Goal: Transaction & Acquisition: Purchase product/service

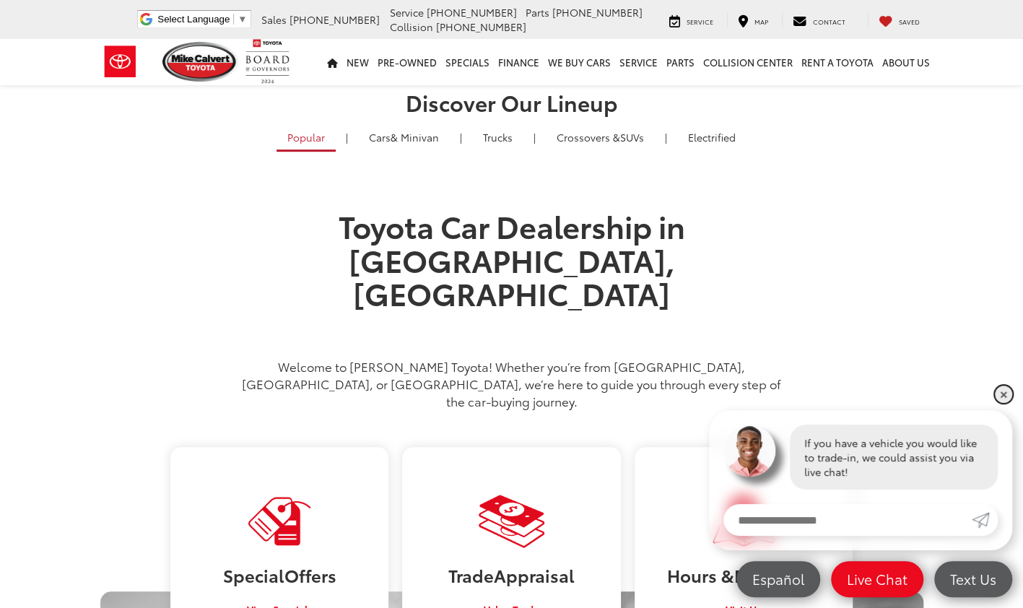
click at [999, 392] on link "✕" at bounding box center [1002, 393] width 17 height 17
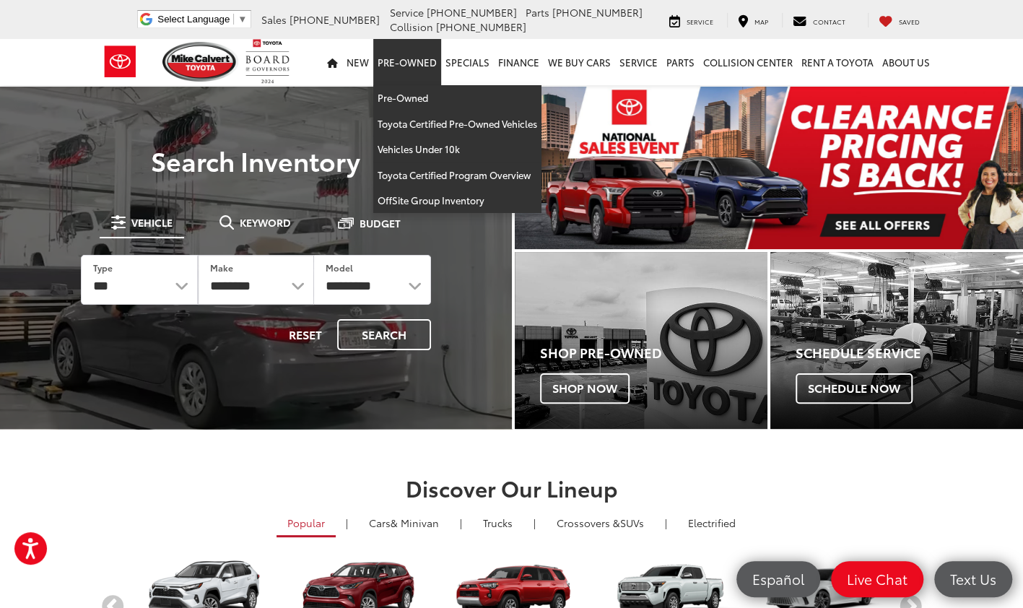
click at [419, 66] on link "Pre-Owned" at bounding box center [407, 62] width 68 height 46
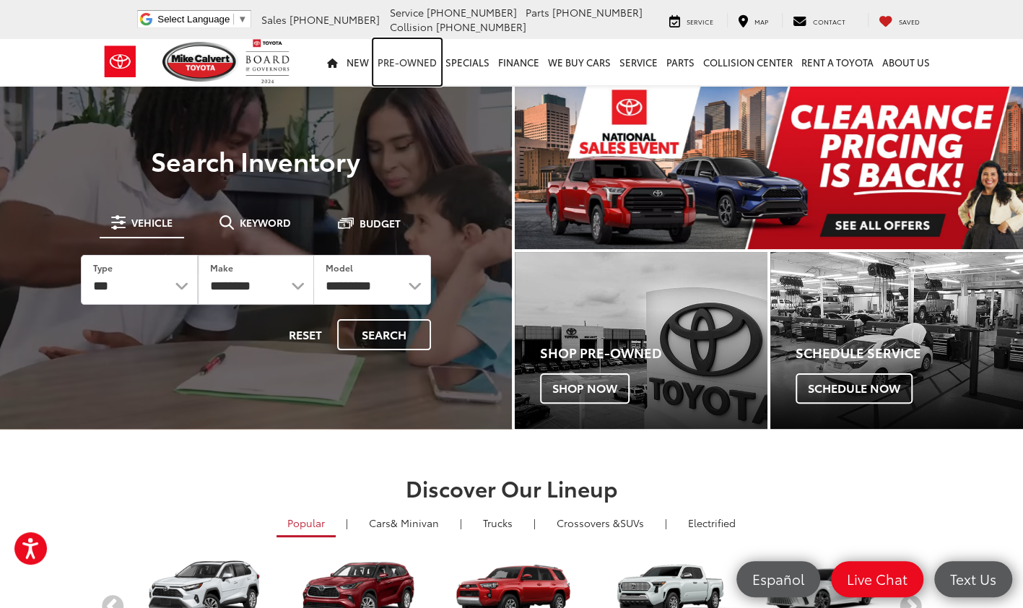
click at [419, 66] on link "Pre-Owned" at bounding box center [407, 62] width 68 height 46
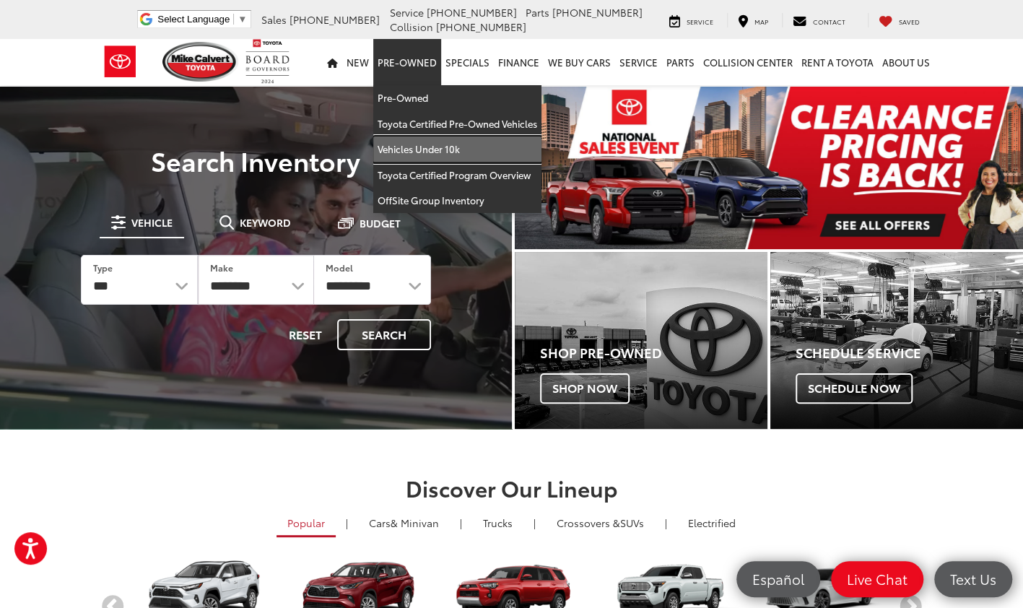
click at [418, 144] on link "Vehicles Under 10k" at bounding box center [457, 149] width 168 height 26
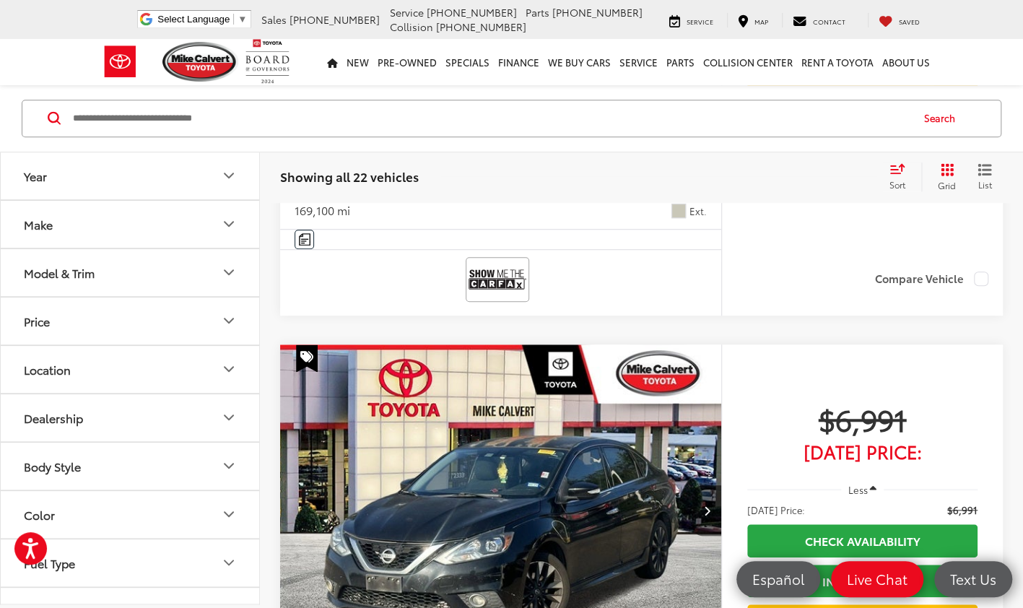
scroll to position [564, 0]
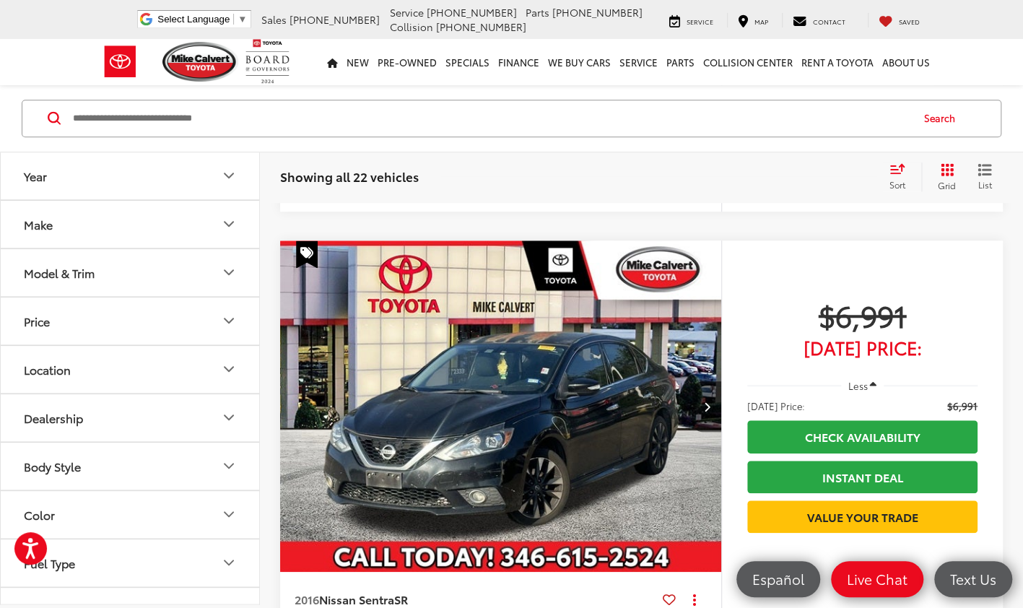
click at [219, 217] on button "Make" at bounding box center [131, 224] width 260 height 47
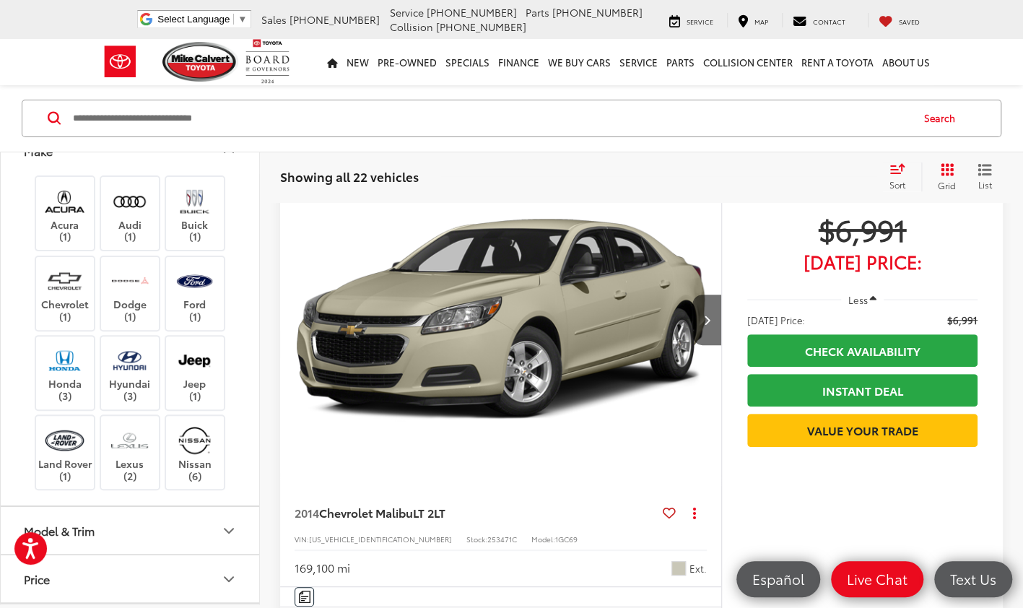
scroll to position [0, 0]
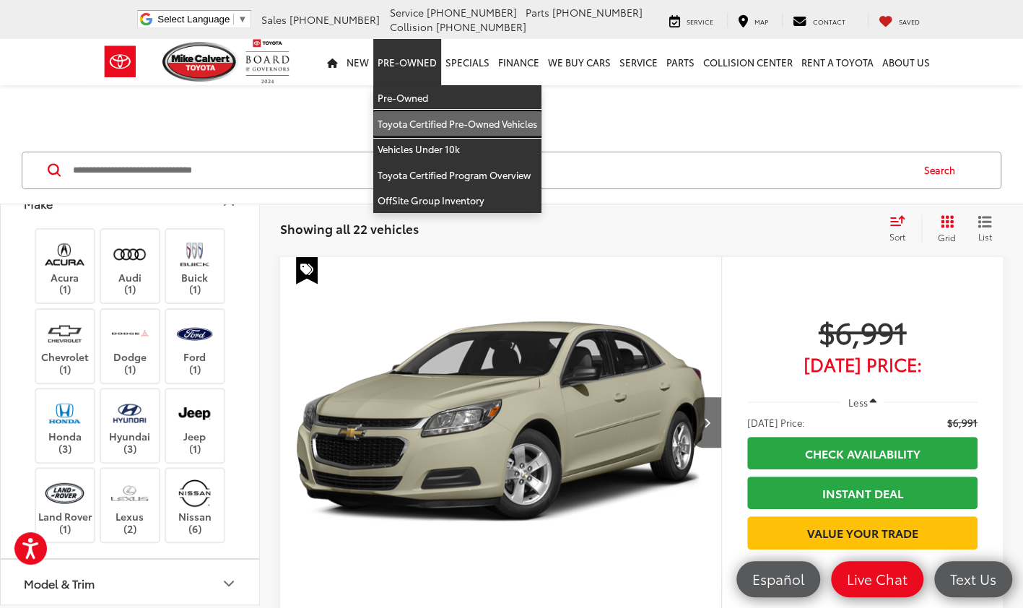
click at [415, 120] on link "Toyota Certified Pre-Owned Vehicles" at bounding box center [457, 124] width 168 height 26
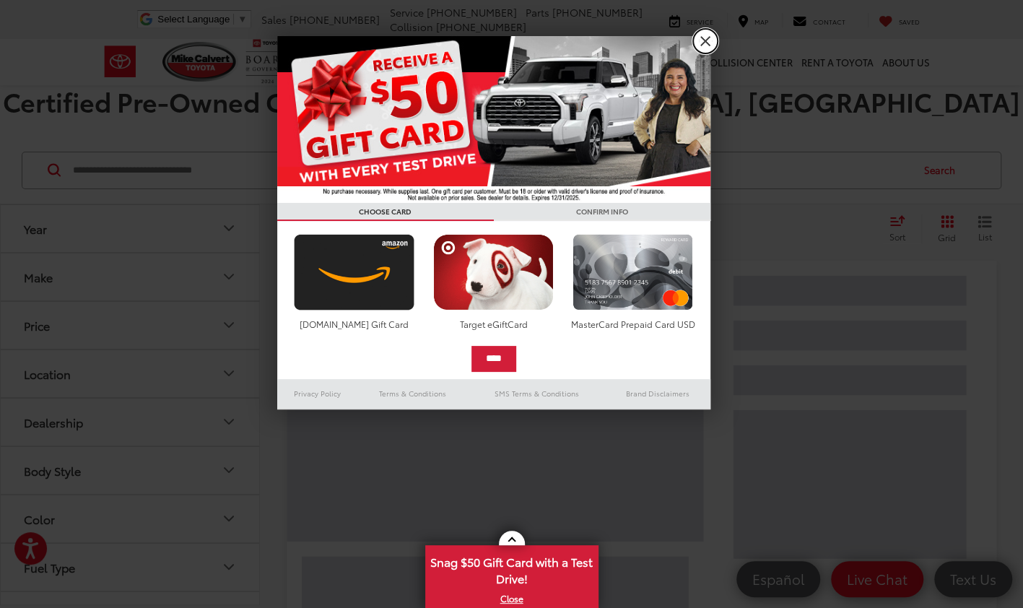
click at [703, 43] on link "X" at bounding box center [705, 41] width 25 height 25
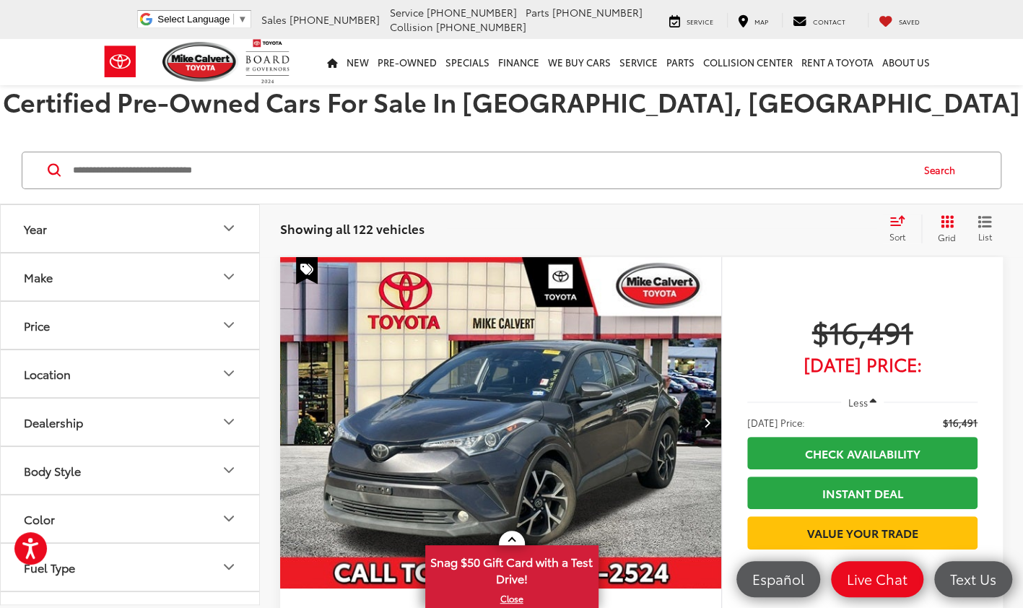
click at [234, 265] on button "Make" at bounding box center [131, 276] width 260 height 47
click at [64, 341] on img at bounding box center [65, 327] width 40 height 34
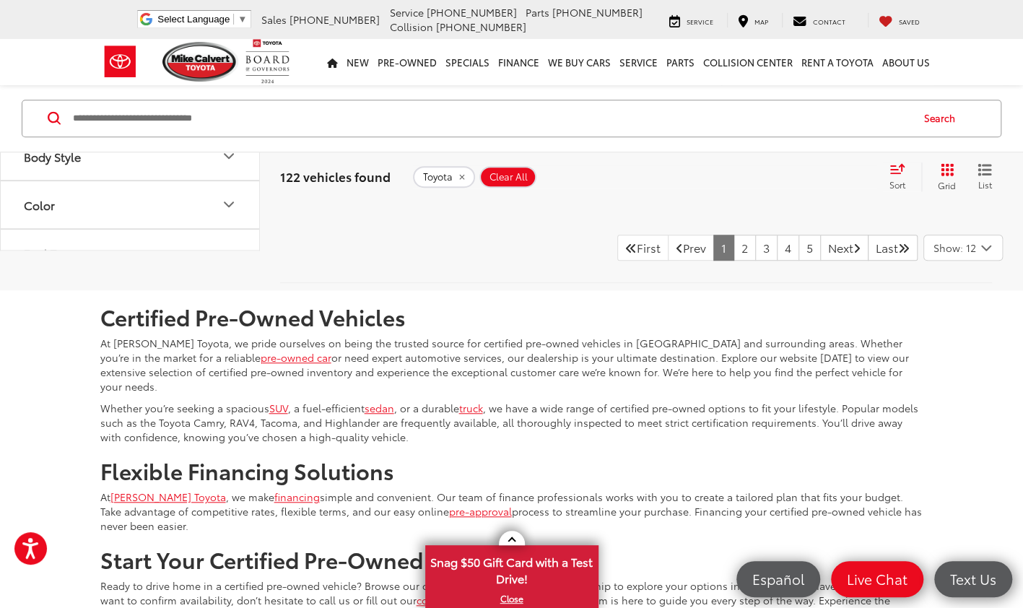
scroll to position [6646, 0]
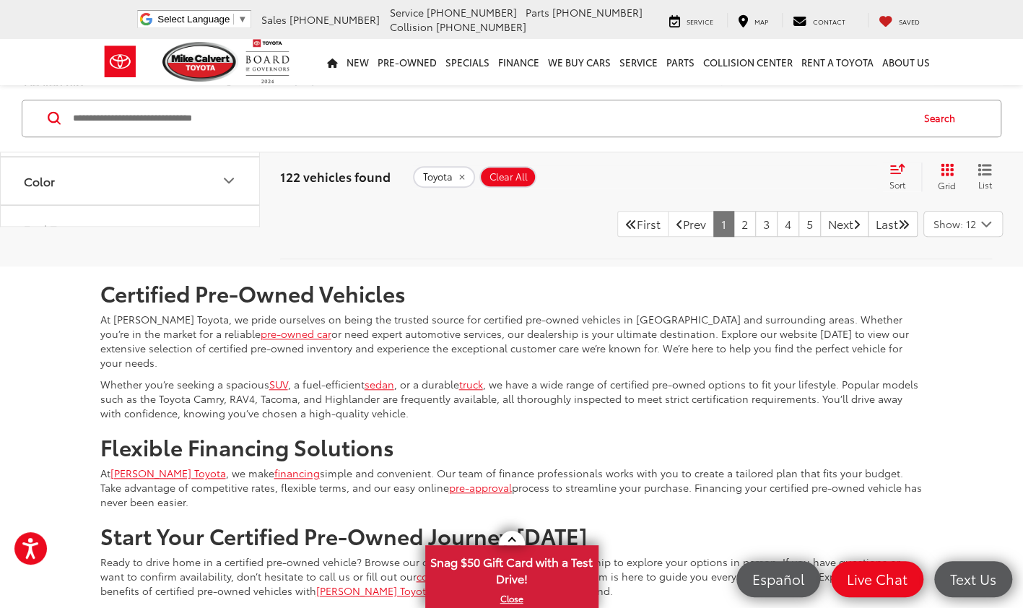
click at [986, 215] on icon "Select number of vehicles per page" at bounding box center [985, 224] width 17 height 18
click at [956, 321] on button "Show: 96" at bounding box center [963, 333] width 78 height 26
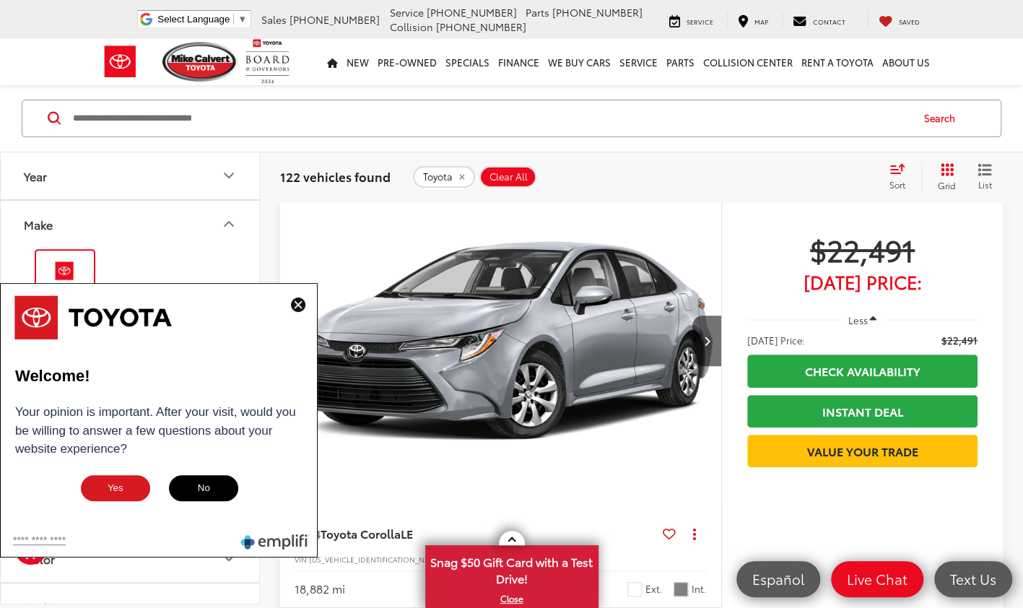
scroll to position [9329, 0]
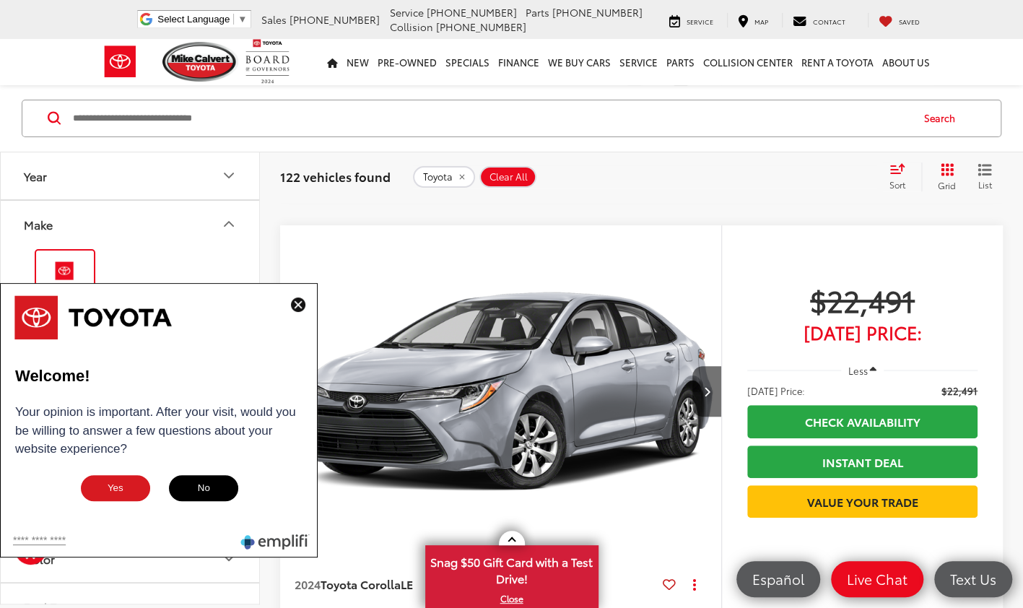
click at [302, 305] on img at bounding box center [298, 304] width 14 height 14
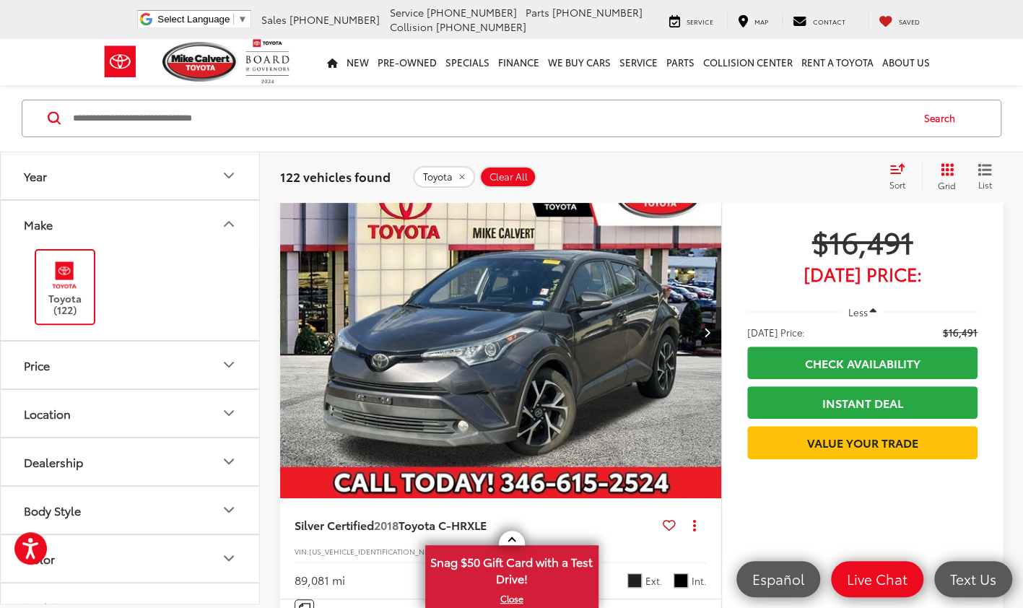
scroll to position [89, 0]
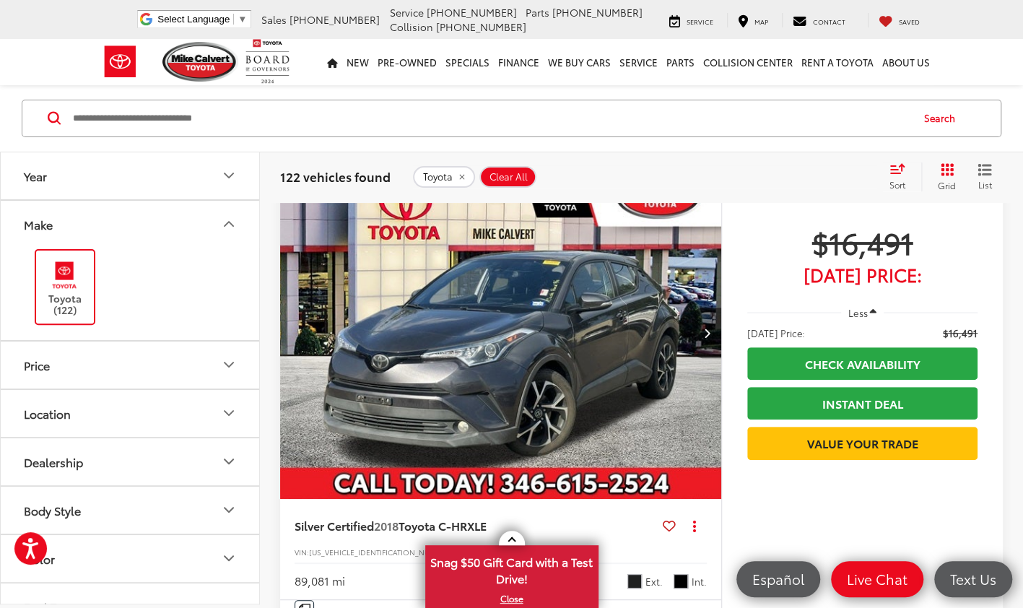
click at [707, 331] on icon "Next image" at bounding box center [706, 333] width 6 height 10
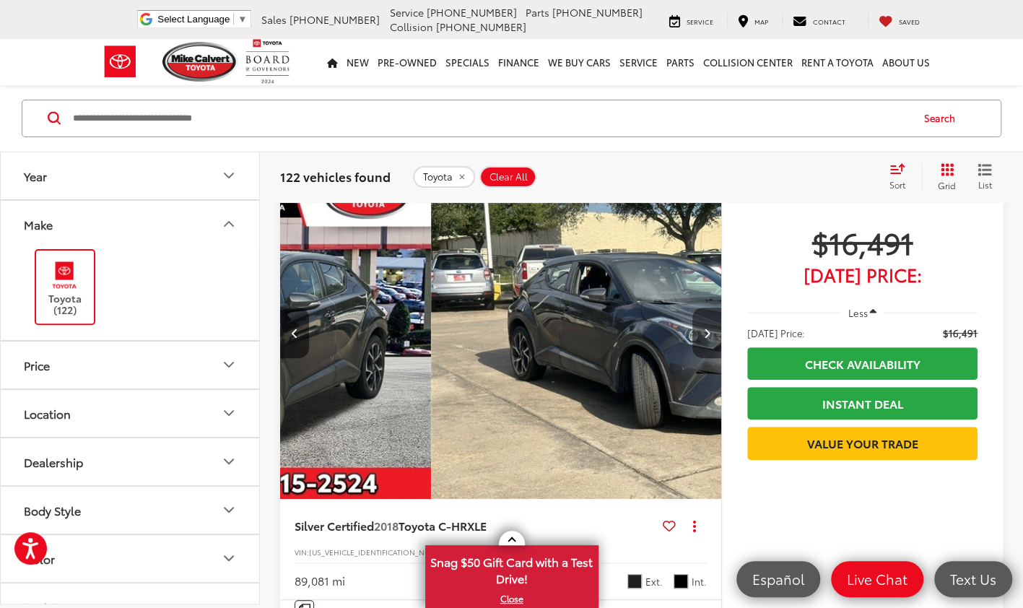
scroll to position [0, 443]
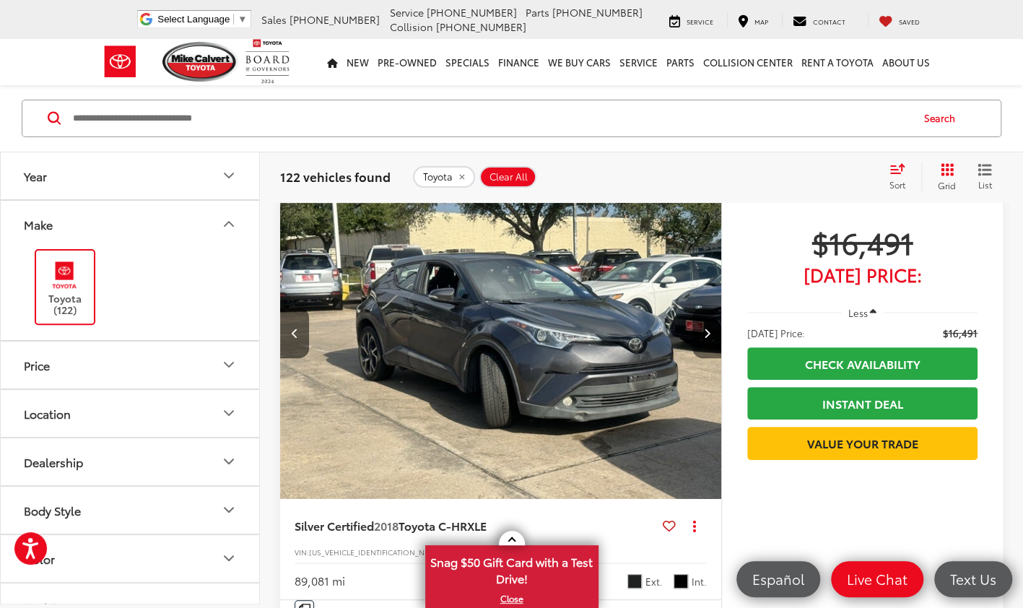
click at [707, 331] on icon "Next image" at bounding box center [706, 333] width 6 height 10
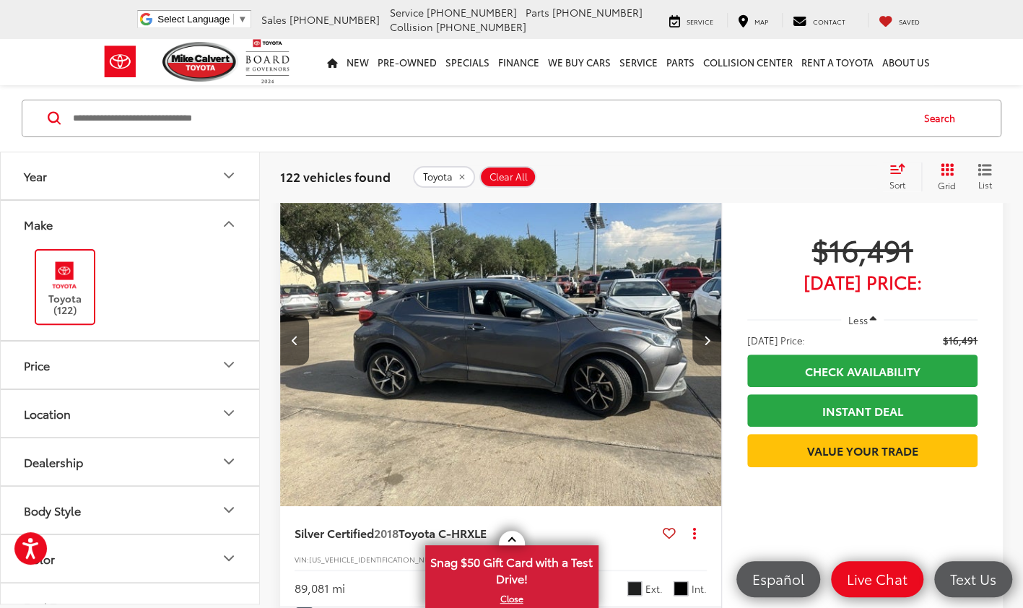
scroll to position [82, 0]
click at [704, 341] on icon "Next image" at bounding box center [706, 341] width 6 height 10
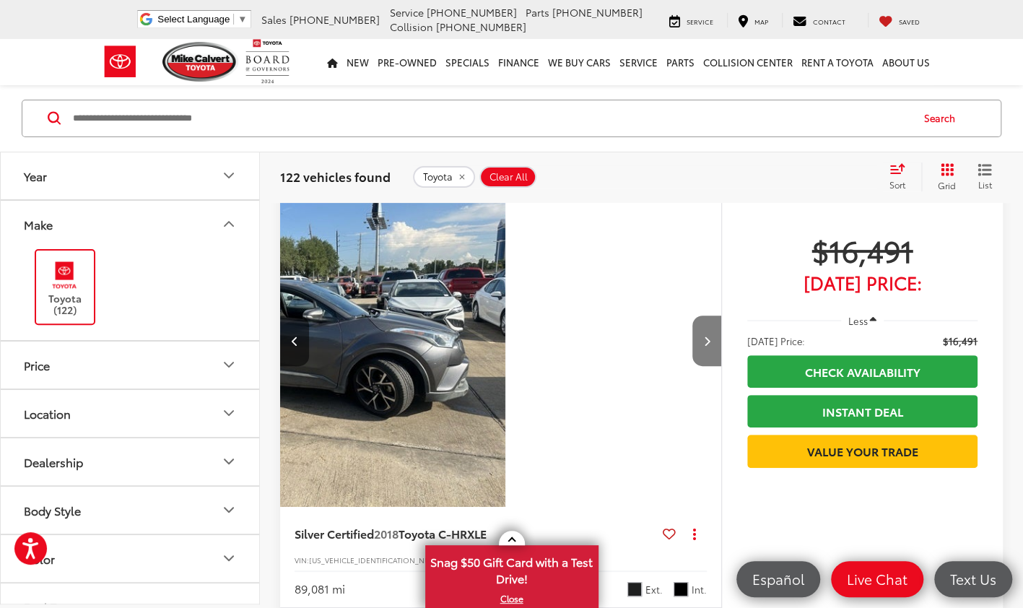
scroll to position [0, 1329]
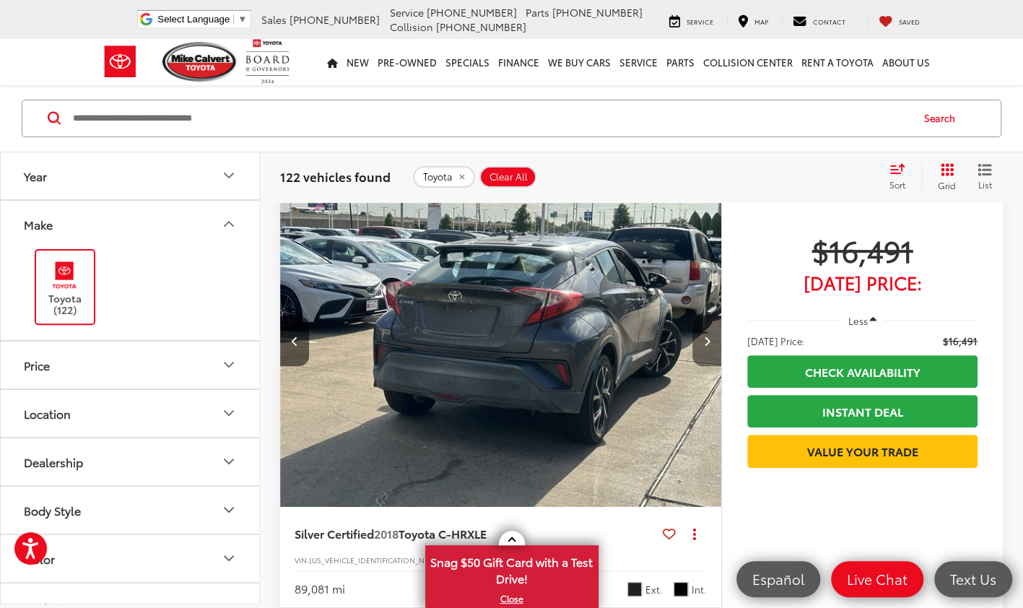
click at [704, 340] on icon "Next image" at bounding box center [706, 341] width 6 height 10
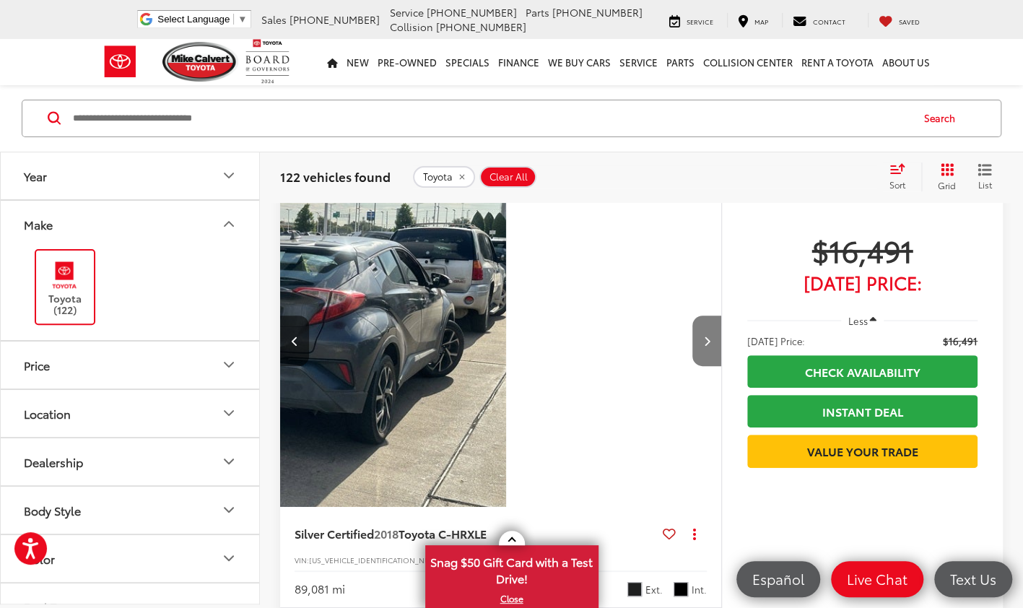
scroll to position [0, 1772]
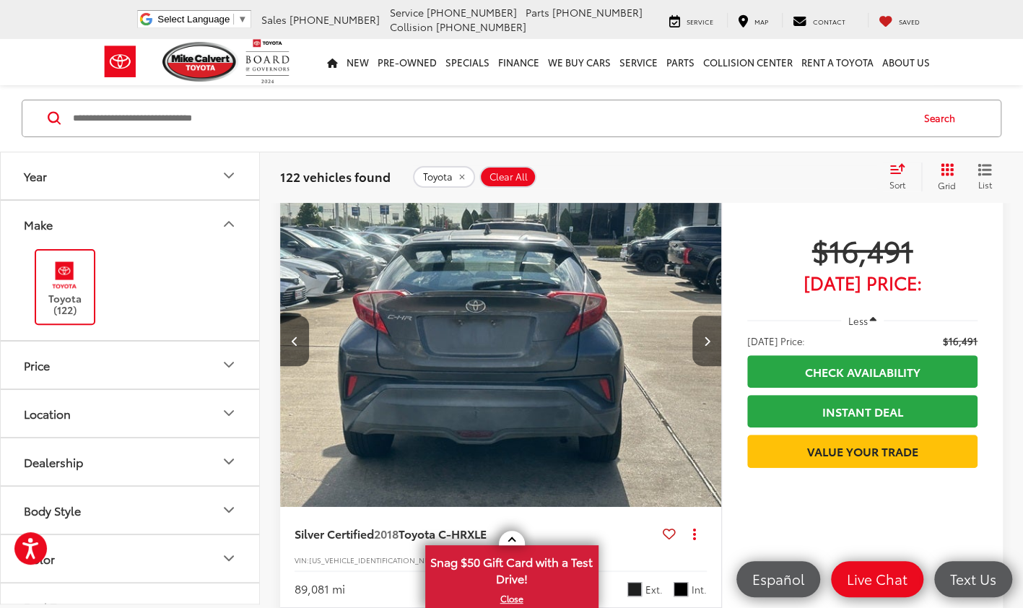
click at [704, 340] on icon "Next image" at bounding box center [706, 341] width 6 height 10
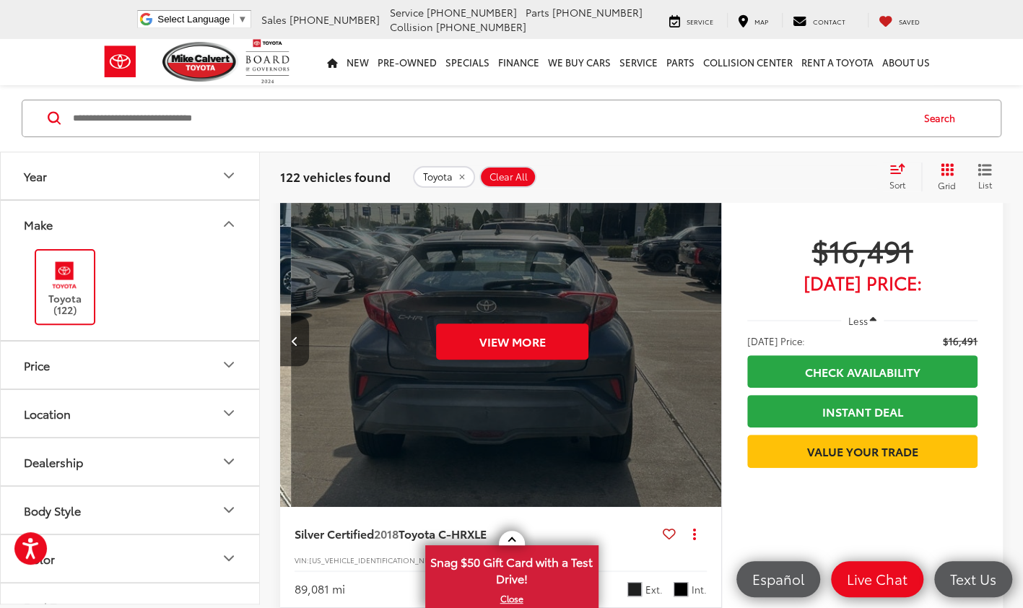
scroll to position [0, 2214]
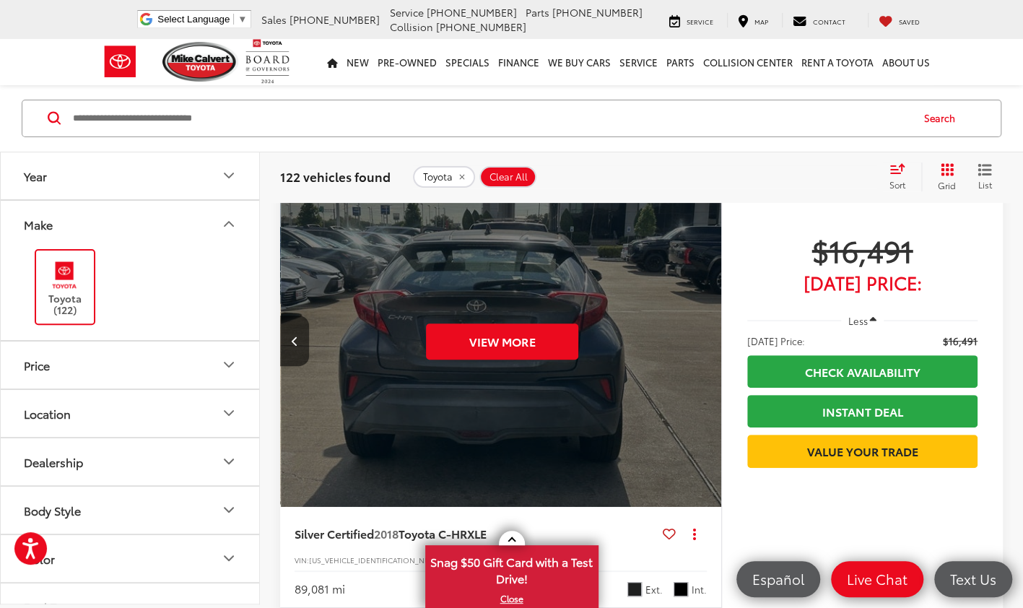
click at [704, 340] on div "View More" at bounding box center [502, 341] width 443 height 332
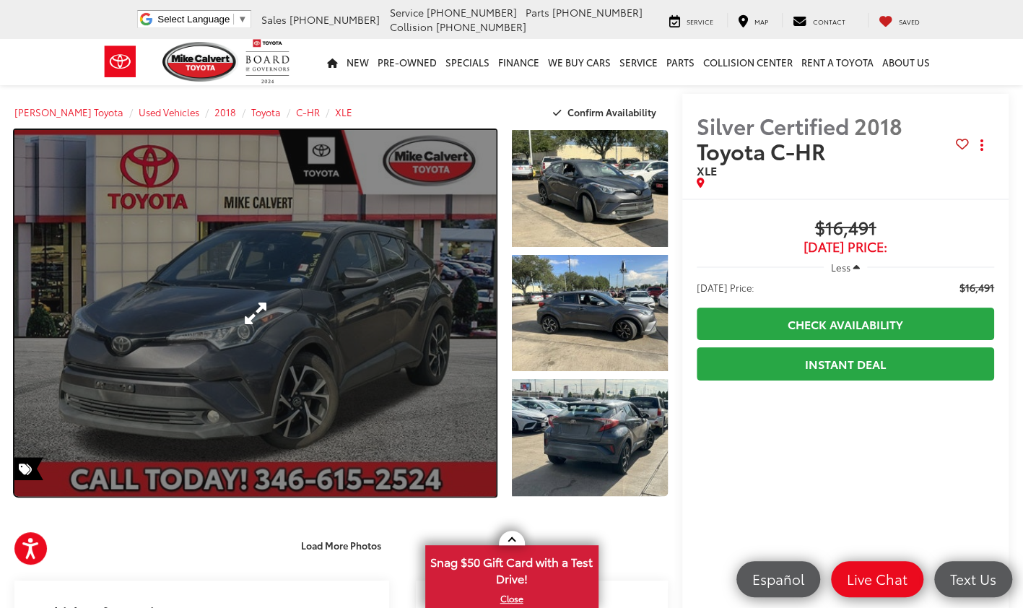
click at [426, 318] on link "Expand Photo 0" at bounding box center [254, 313] width 481 height 366
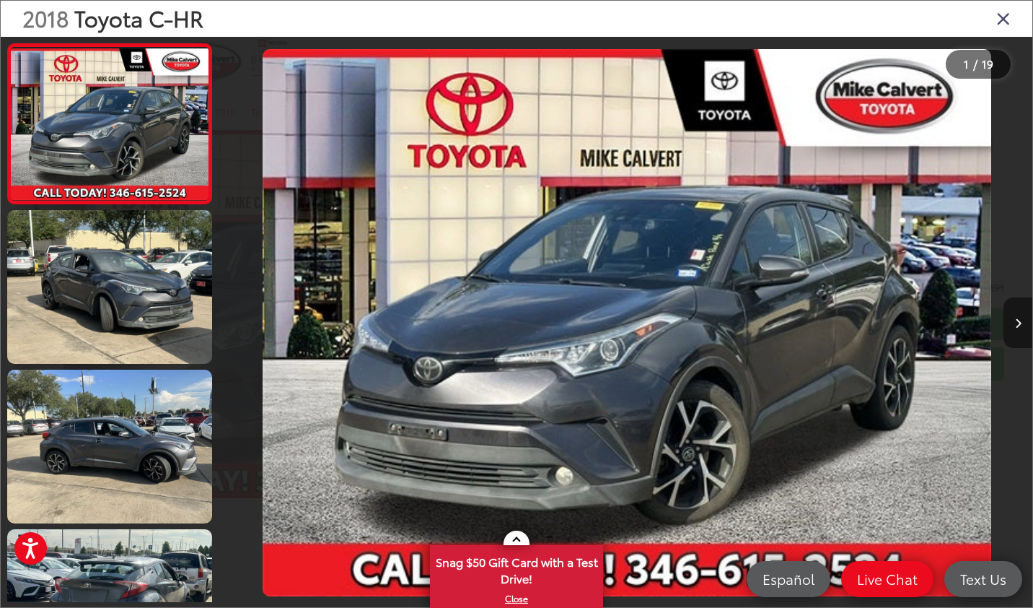
click at [1007, 331] on button "Next image" at bounding box center [1018, 322] width 29 height 51
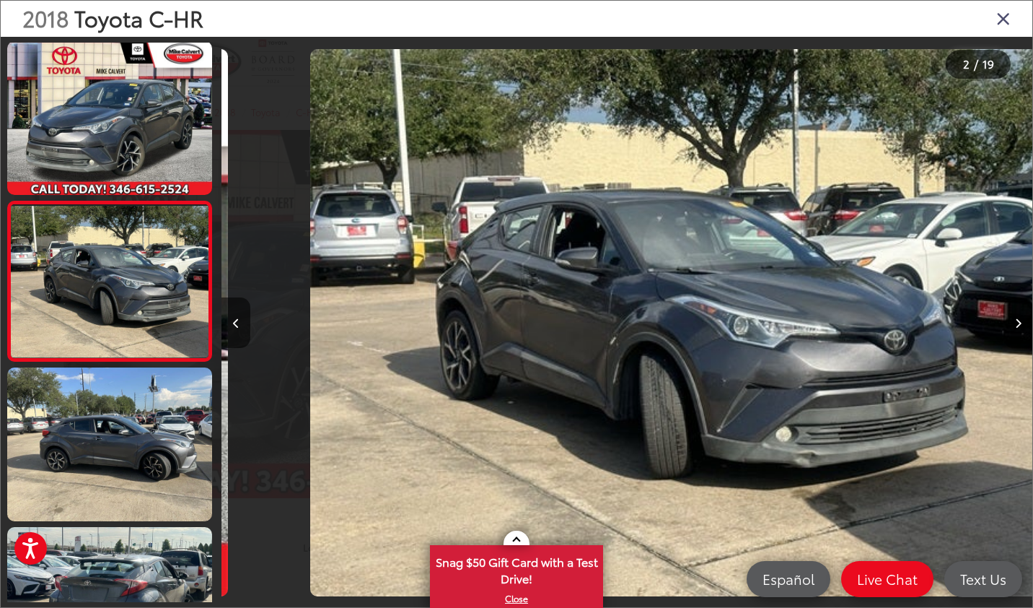
scroll to position [0, 811]
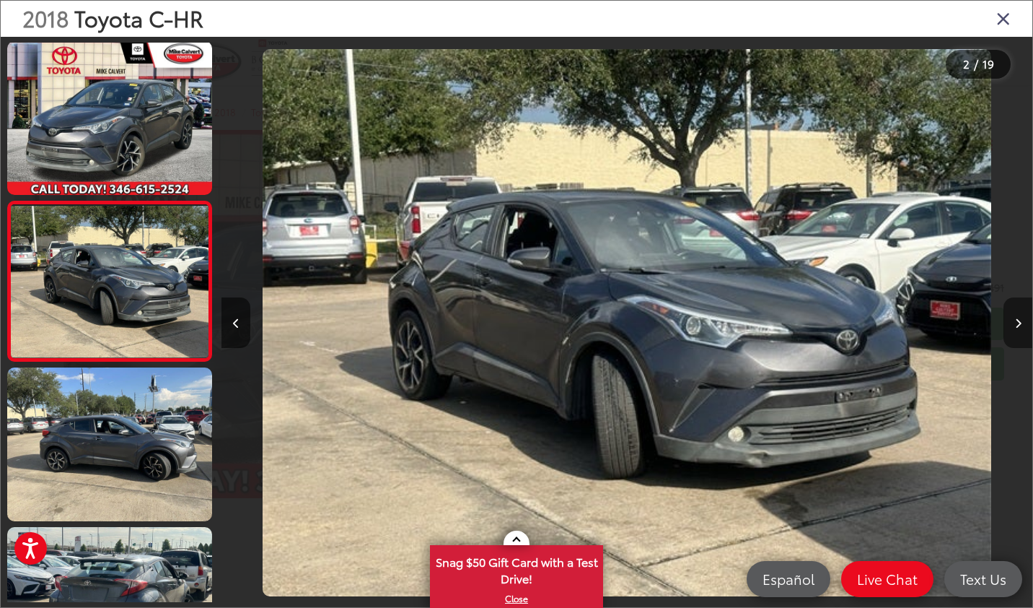
click at [1016, 326] on icon "Next image" at bounding box center [1018, 323] width 6 height 10
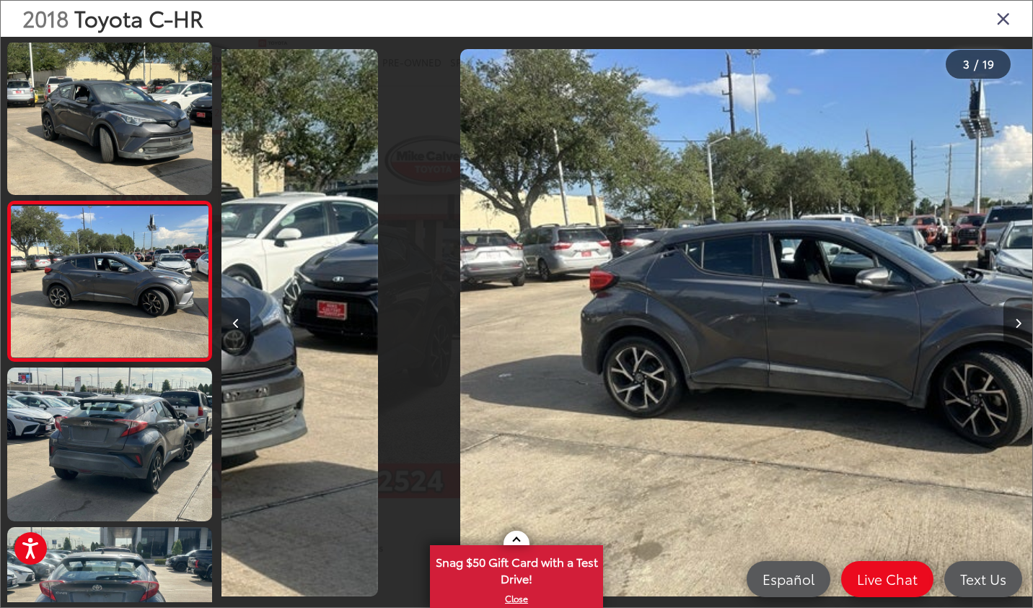
scroll to position [0, 1623]
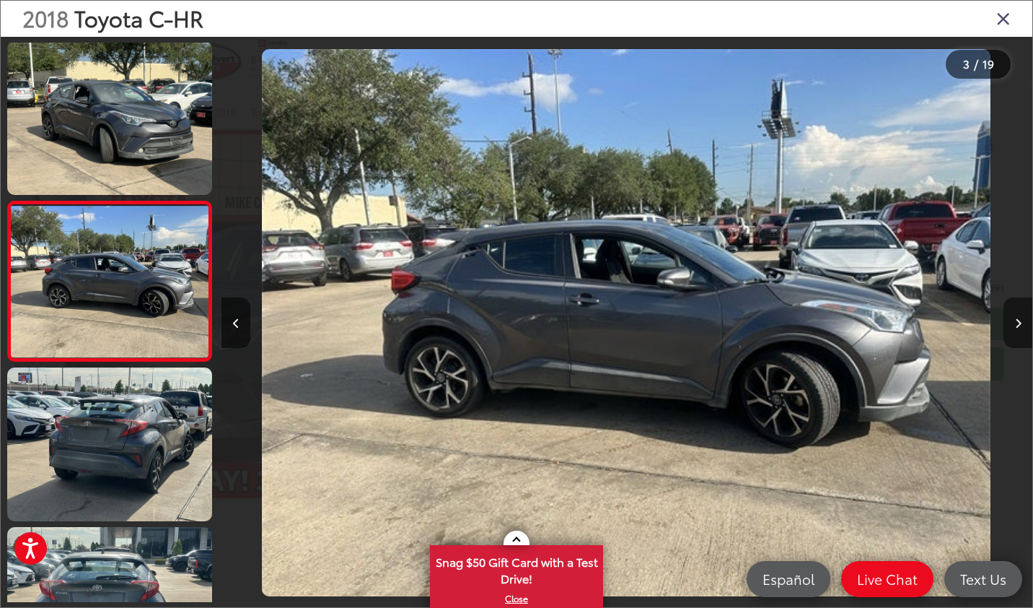
click at [1016, 326] on icon "Next image" at bounding box center [1018, 323] width 6 height 10
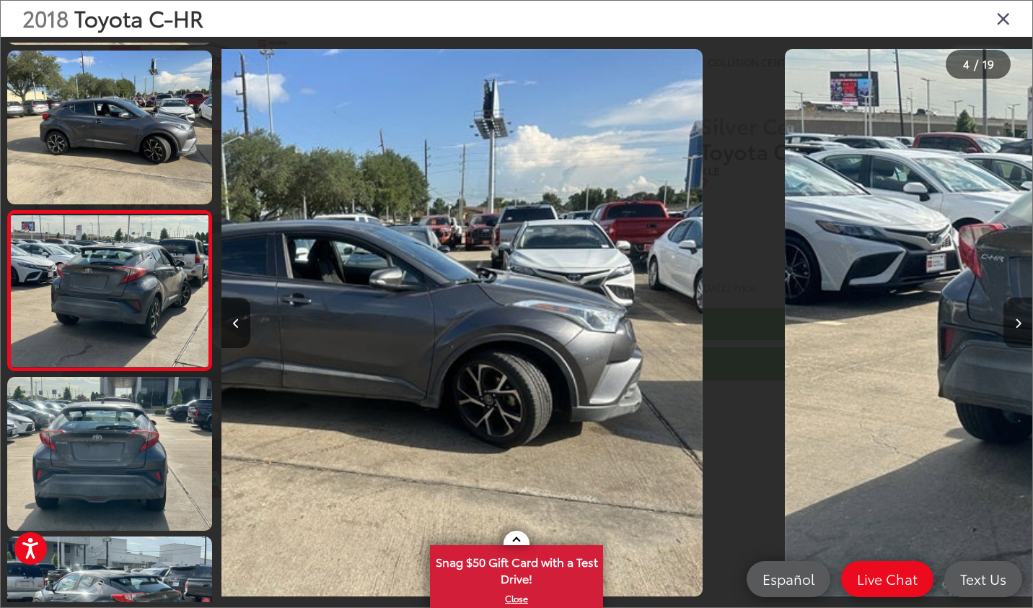
scroll to position [321, 0]
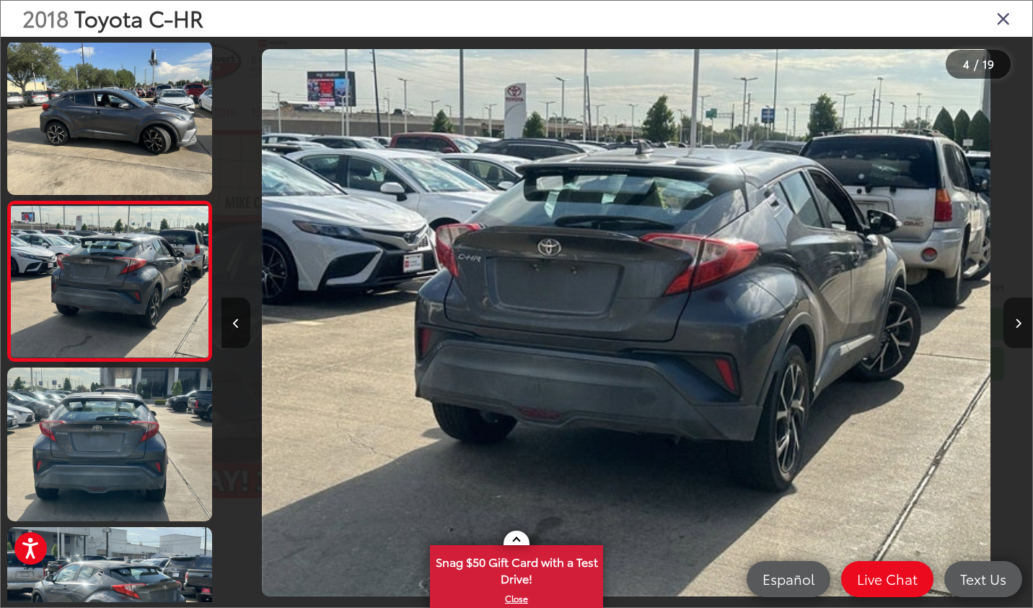
click at [1016, 326] on icon "Next image" at bounding box center [1018, 323] width 6 height 10
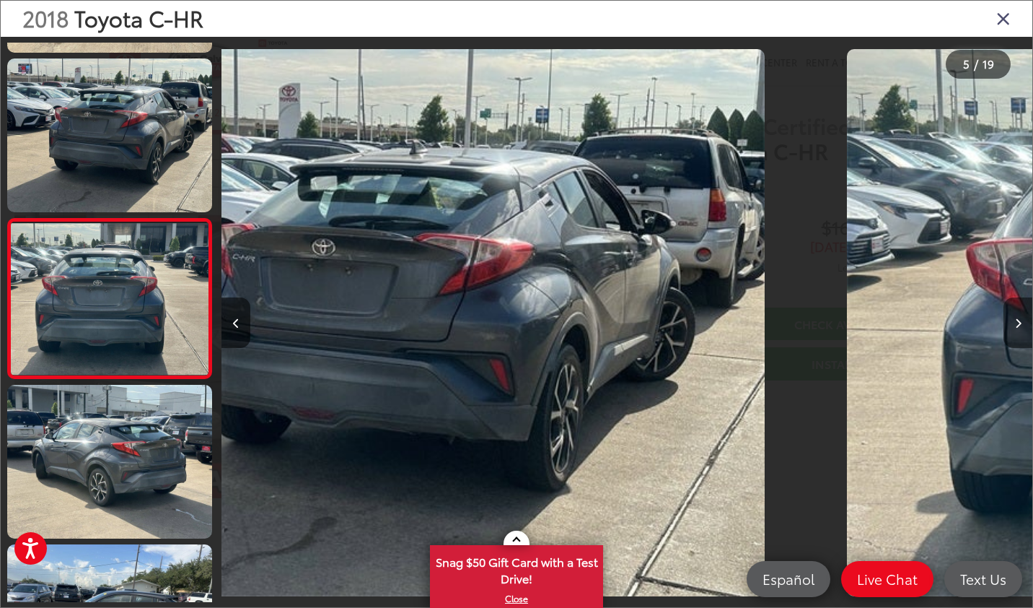
scroll to position [481, 0]
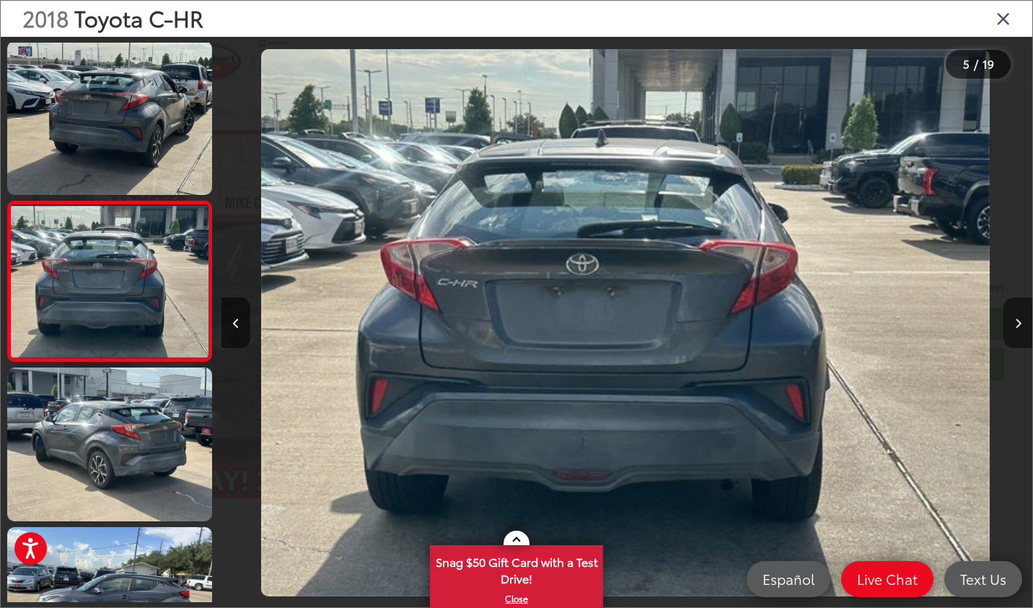
click at [1016, 326] on icon "Next image" at bounding box center [1018, 323] width 6 height 10
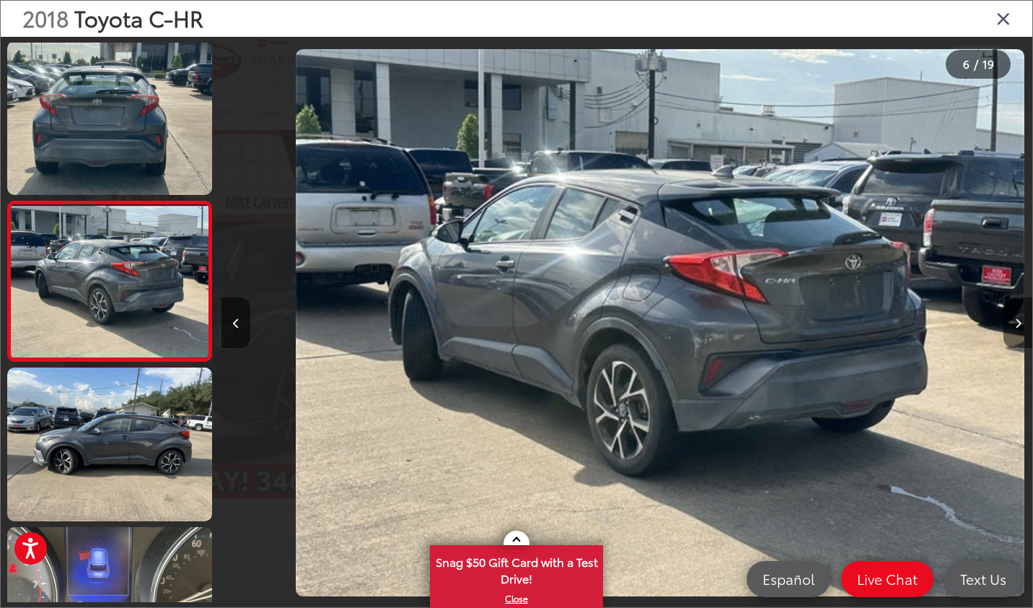
scroll to position [0, 4057]
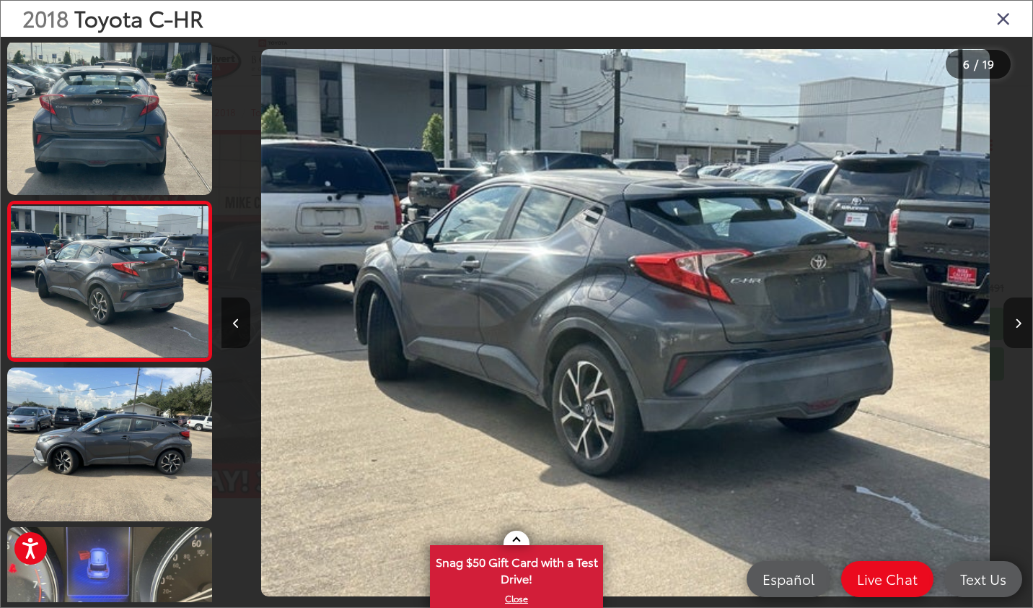
click at [1016, 326] on icon "Next image" at bounding box center [1018, 323] width 6 height 10
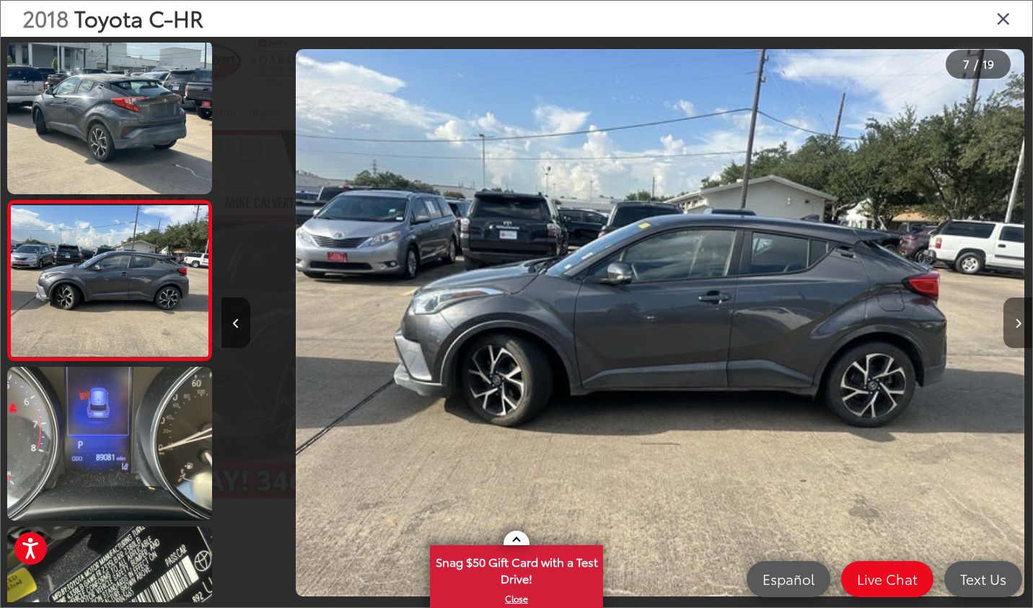
scroll to position [0, 4869]
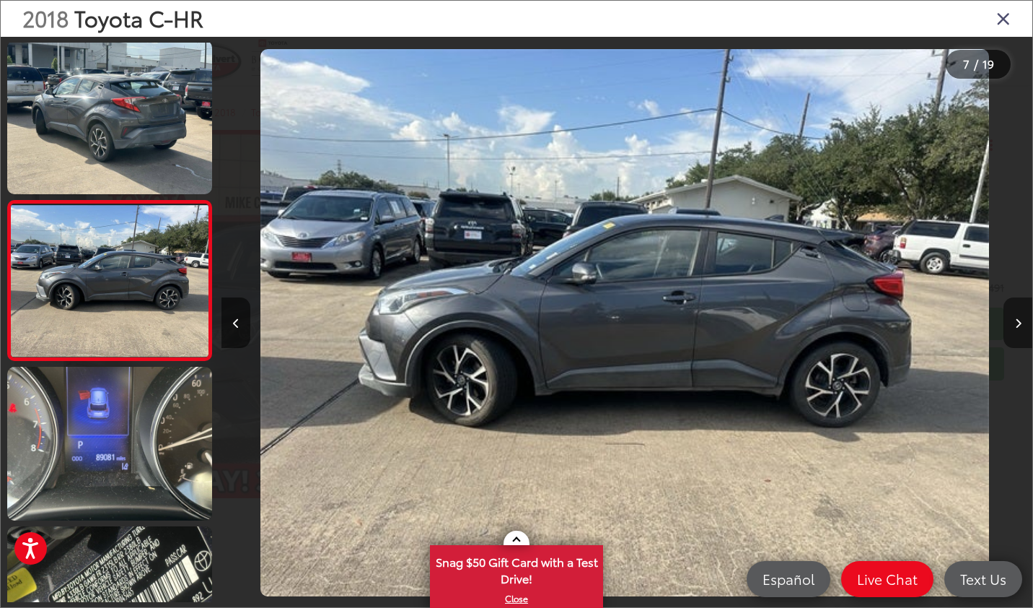
click at [1016, 326] on icon "Next image" at bounding box center [1018, 323] width 6 height 10
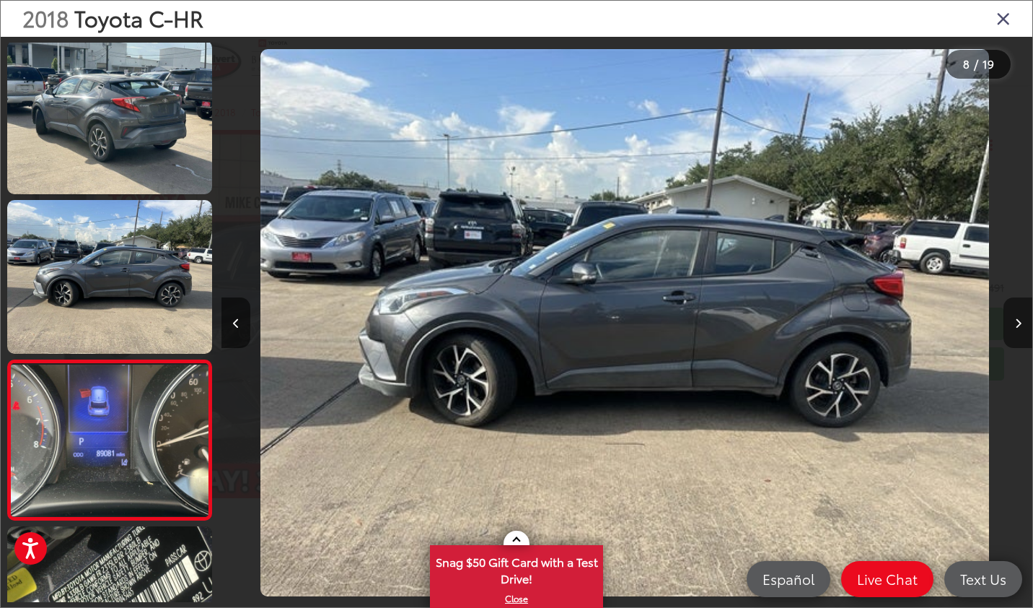
scroll to position [0, 0]
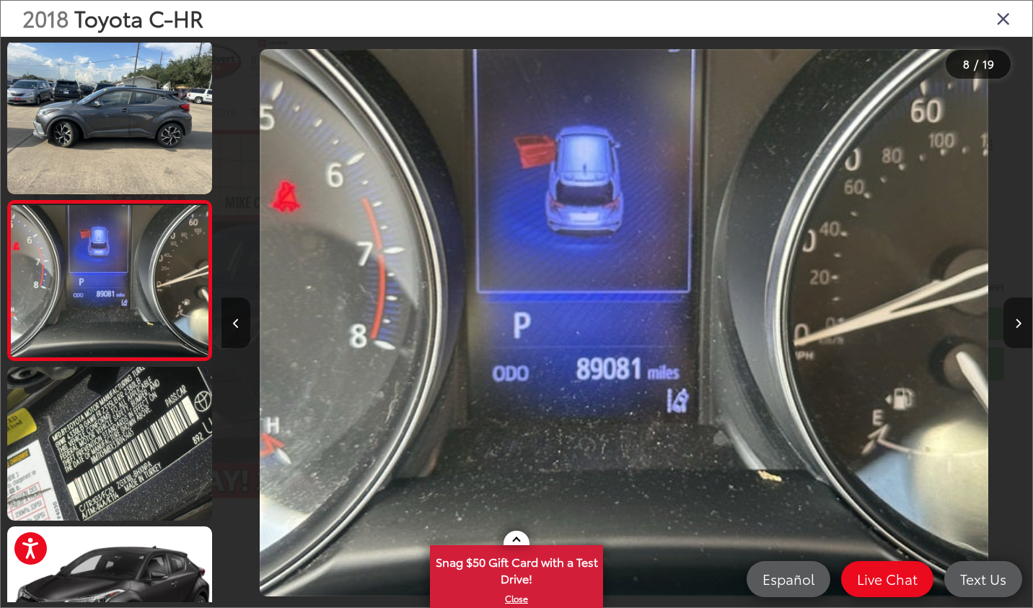
click at [1016, 326] on icon "Next image" at bounding box center [1018, 323] width 6 height 10
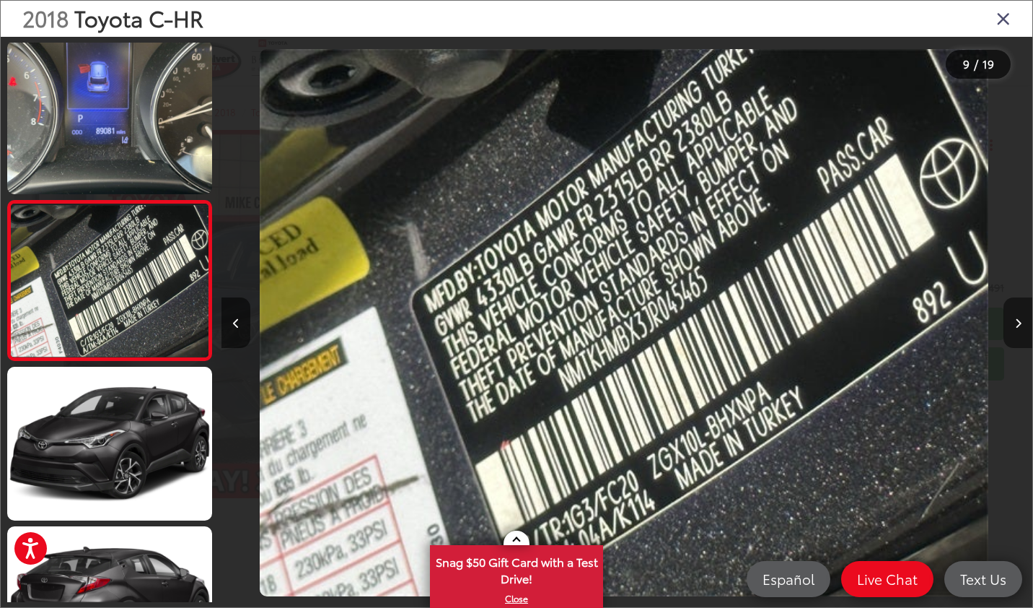
click at [1016, 326] on icon "Next image" at bounding box center [1018, 323] width 6 height 10
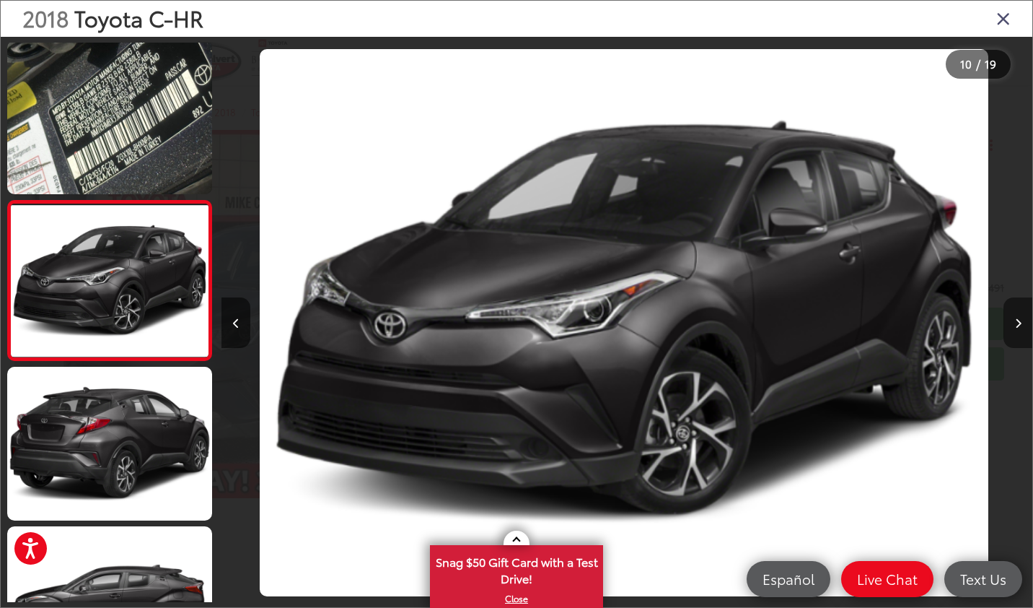
click at [1016, 326] on icon "Next image" at bounding box center [1018, 323] width 6 height 10
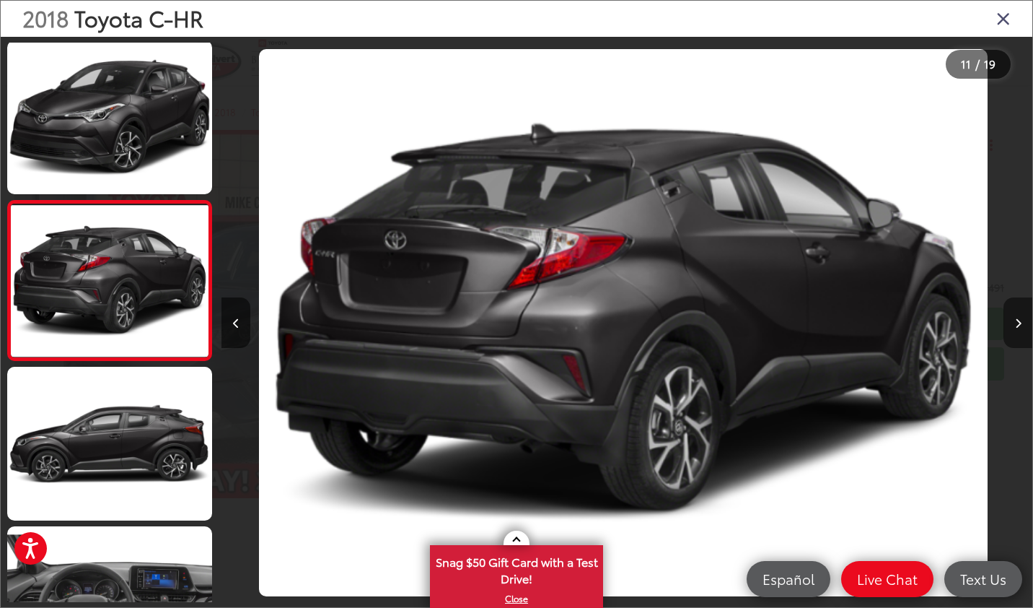
click at [1016, 326] on icon "Next image" at bounding box center [1018, 323] width 6 height 10
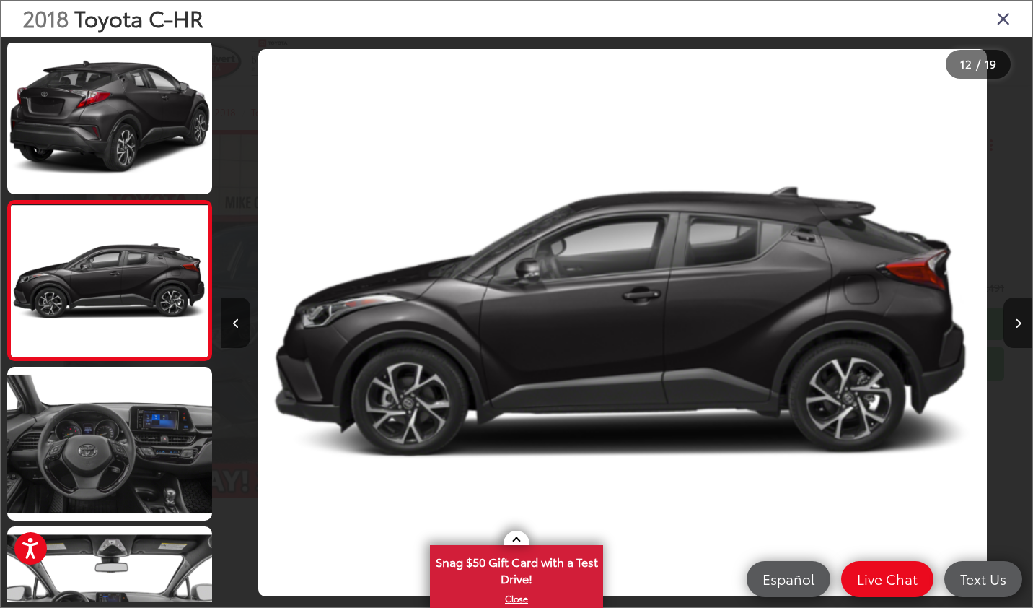
click at [1016, 326] on icon "Next image" at bounding box center [1018, 323] width 6 height 10
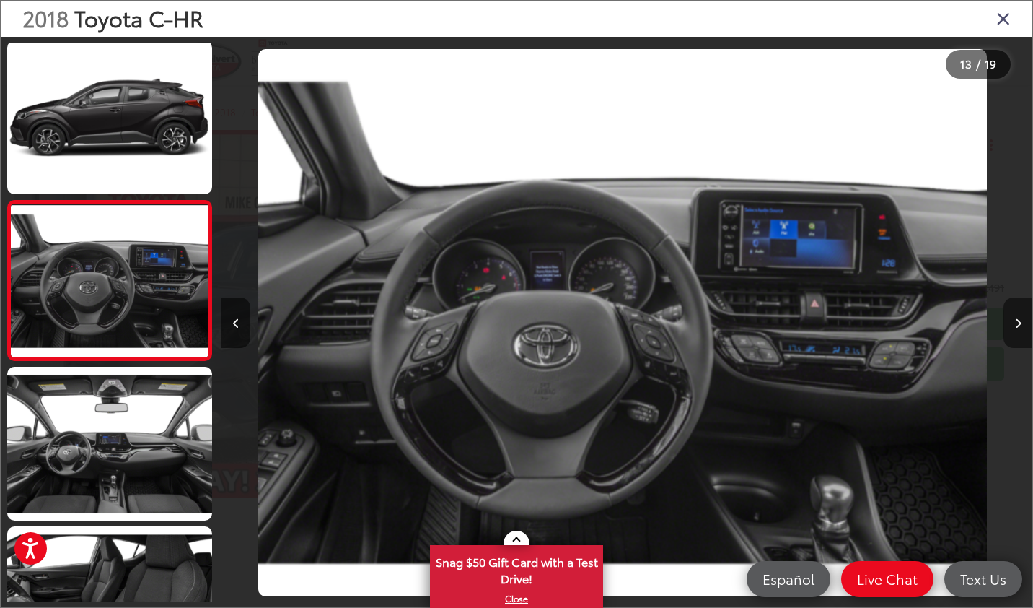
click at [1016, 326] on icon "Next image" at bounding box center [1018, 323] width 6 height 10
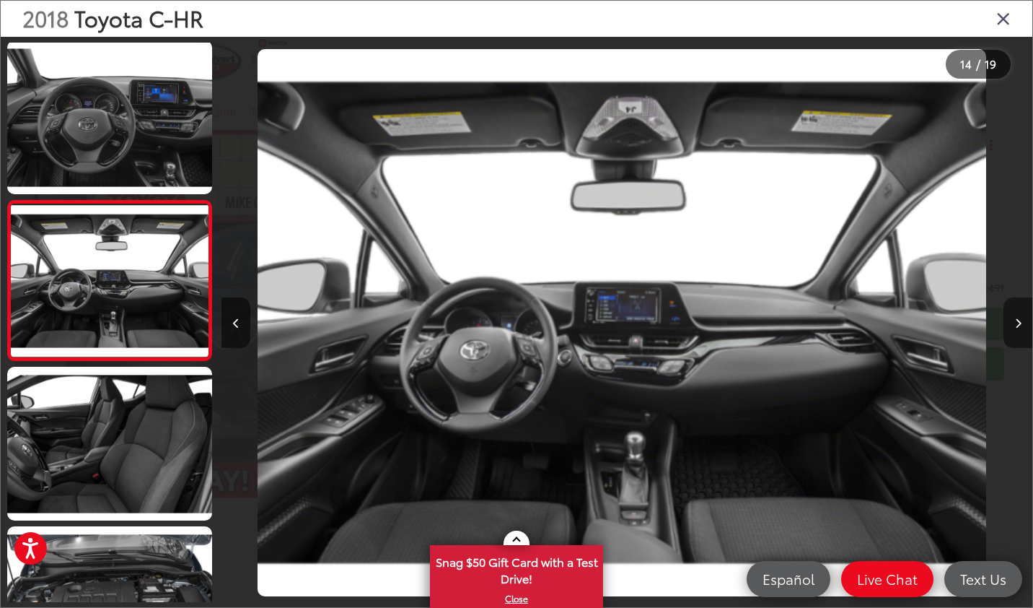
click at [1016, 326] on icon "Next image" at bounding box center [1018, 323] width 6 height 10
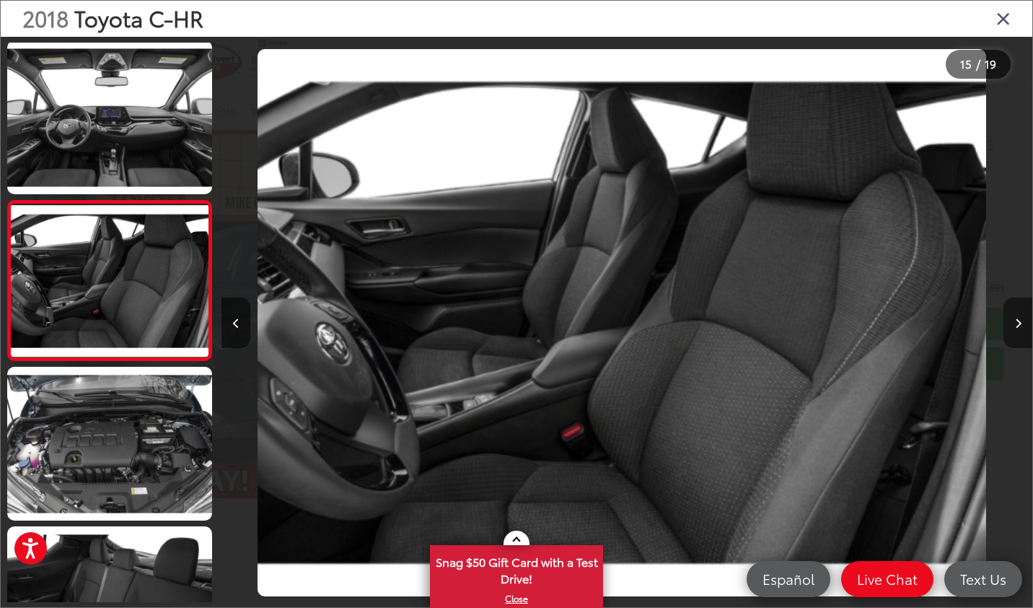
click at [1016, 326] on icon "Next image" at bounding box center [1018, 323] width 6 height 10
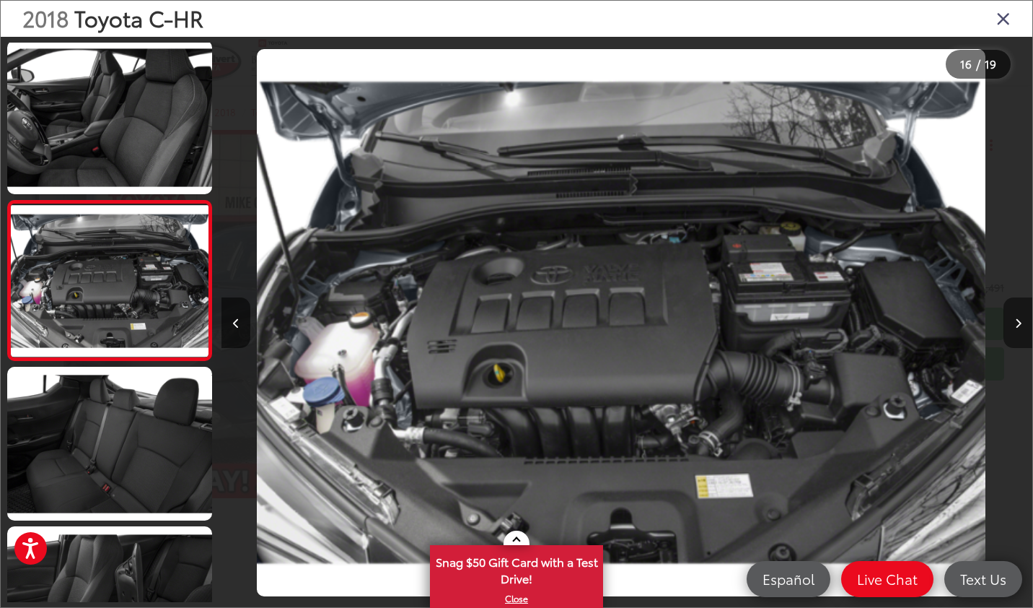
click at [1016, 326] on icon "Next image" at bounding box center [1018, 323] width 6 height 10
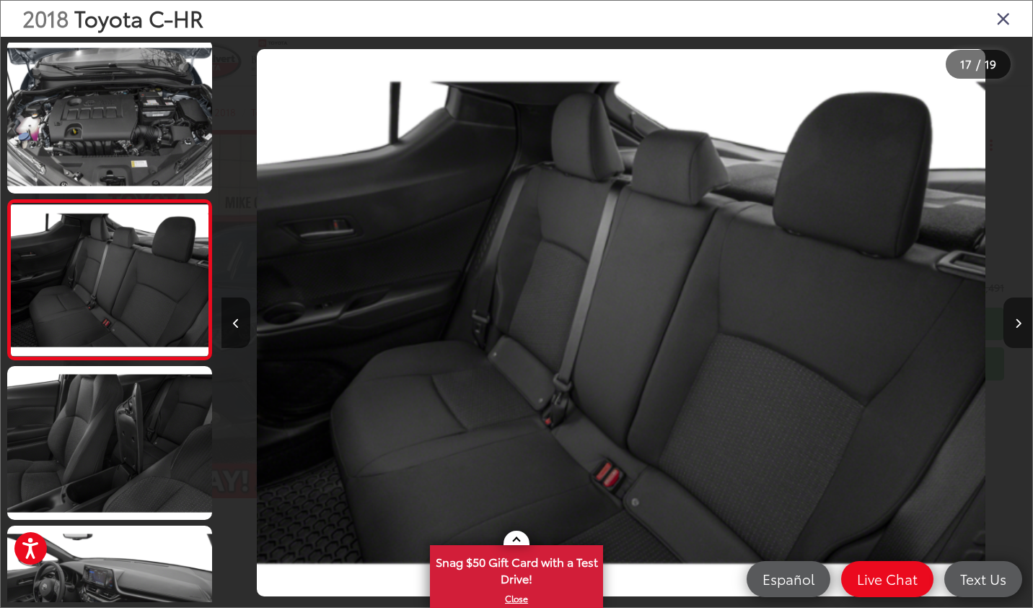
click at [1016, 326] on icon "Next image" at bounding box center [1018, 323] width 6 height 10
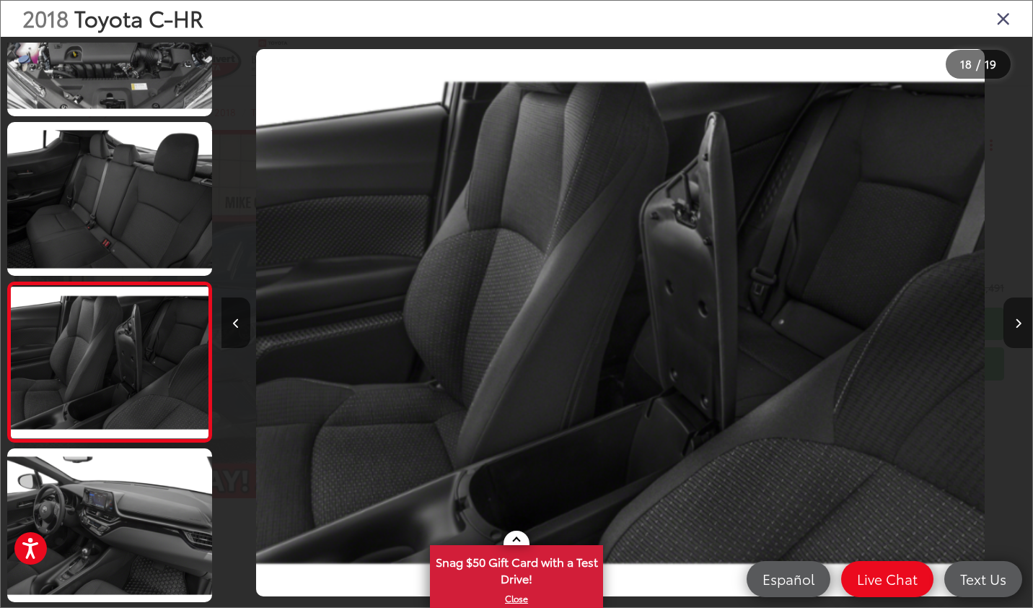
click at [1016, 326] on icon "Next image" at bounding box center [1018, 323] width 6 height 10
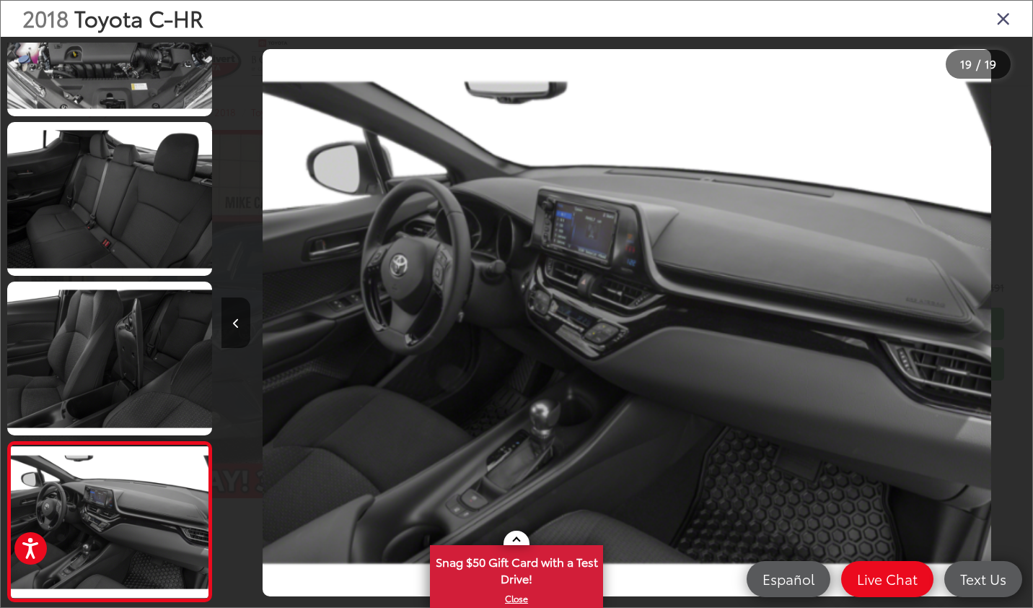
click at [1016, 326] on div at bounding box center [931, 323] width 203 height 572
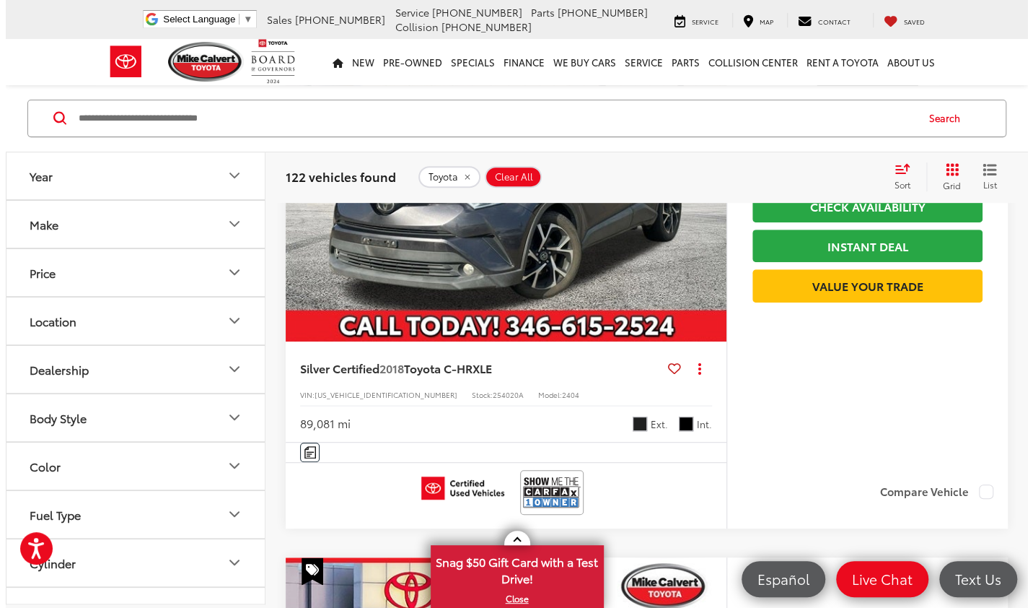
scroll to position [248, 0]
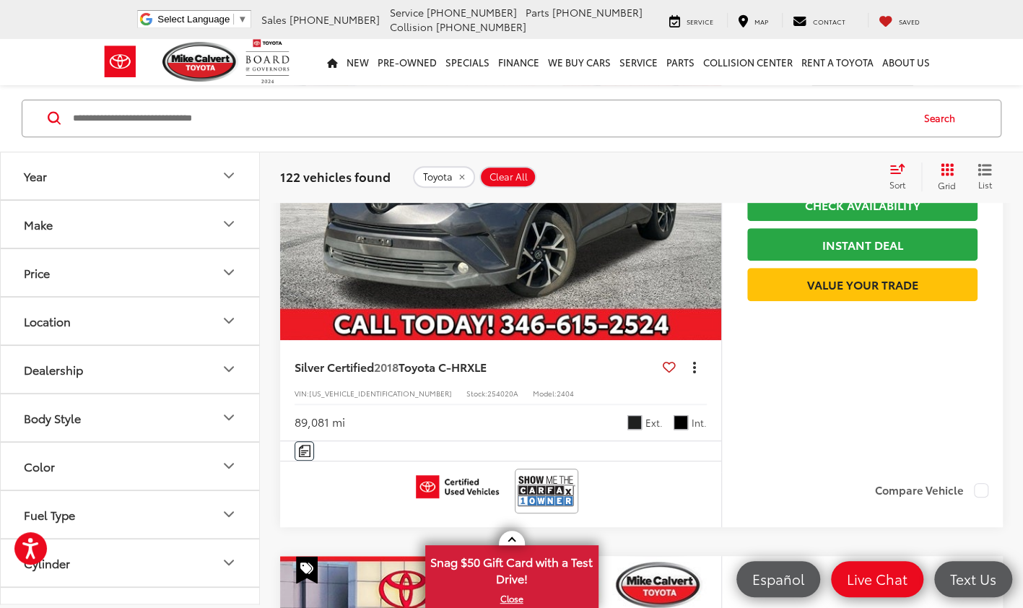
click at [697, 362] on button "Actions" at bounding box center [693, 366] width 25 height 25
click at [650, 427] on span "Share" at bounding box center [664, 429] width 61 height 14
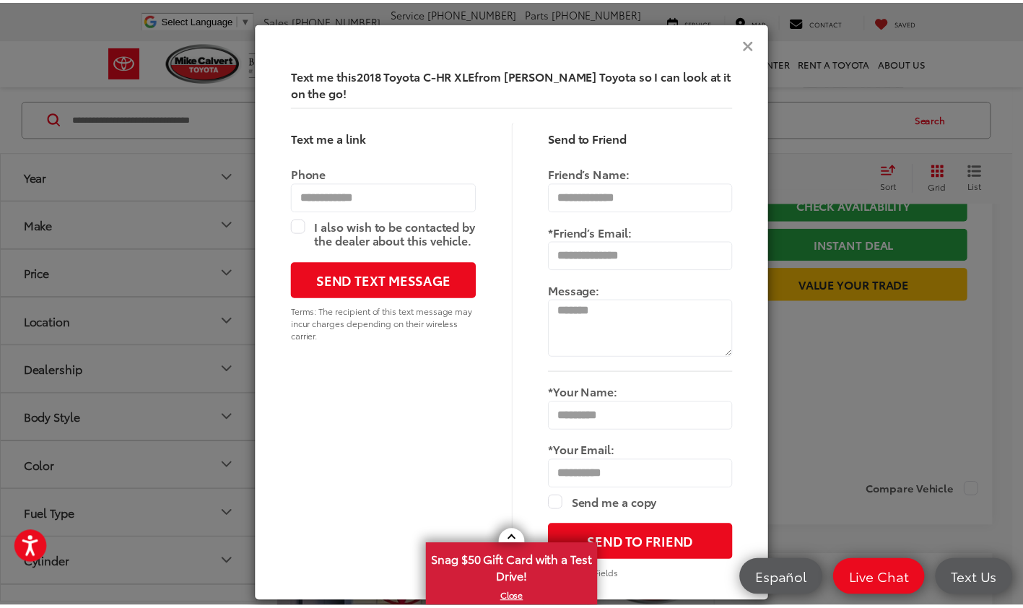
scroll to position [16, 0]
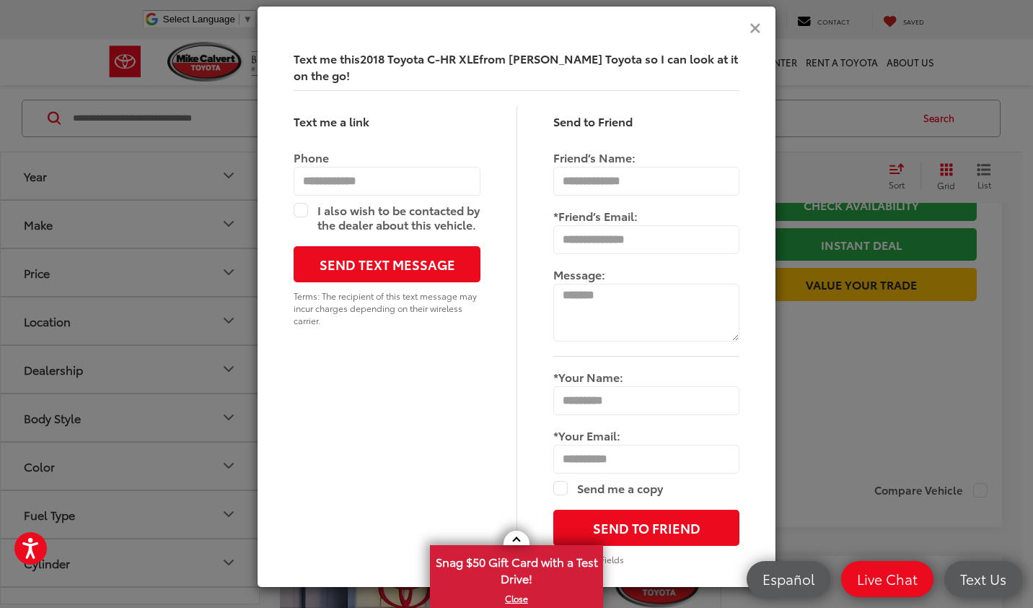
click at [750, 32] on icon "Close" at bounding box center [756, 26] width 12 height 15
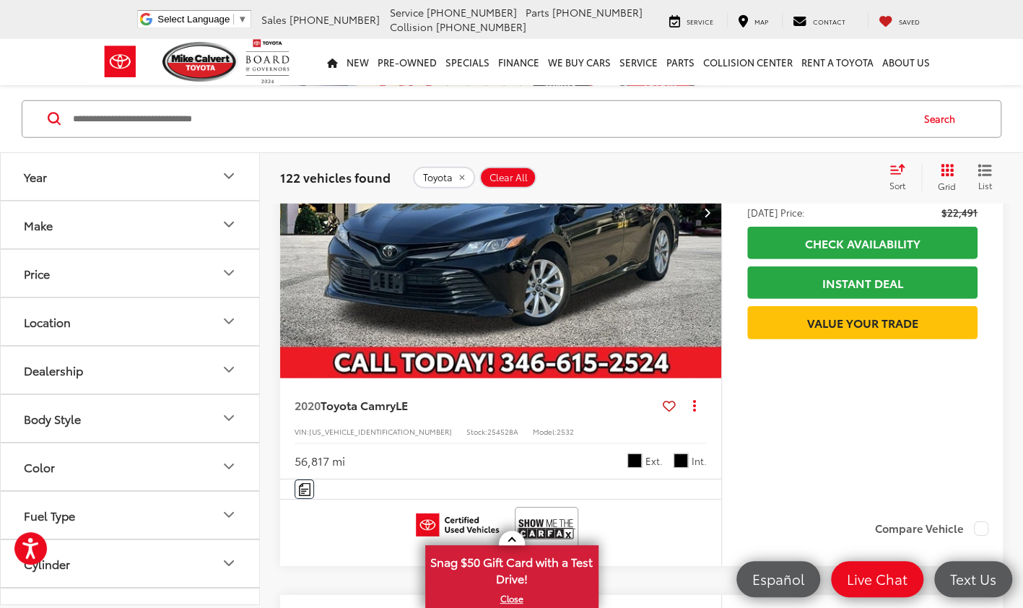
scroll to position [8426, 0]
